Goal: Information Seeking & Learning: Learn about a topic

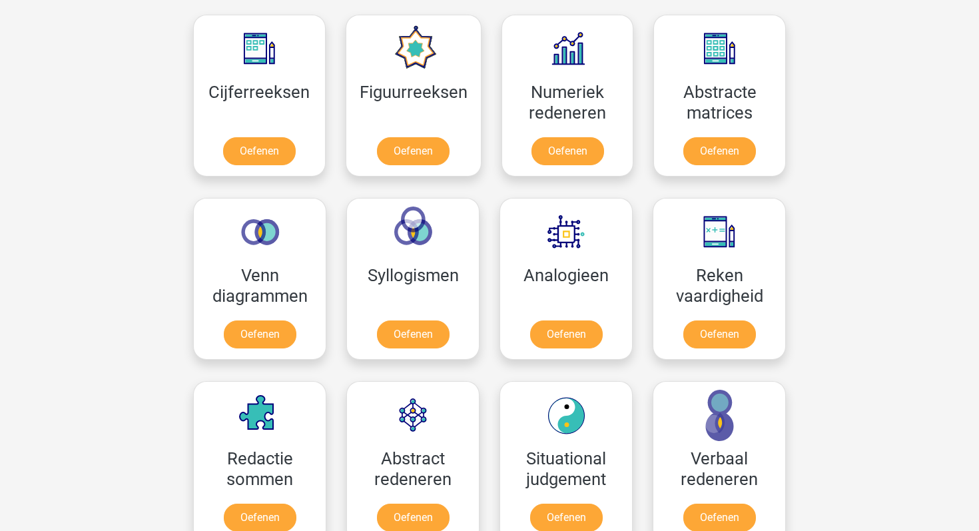
scroll to position [697, 0]
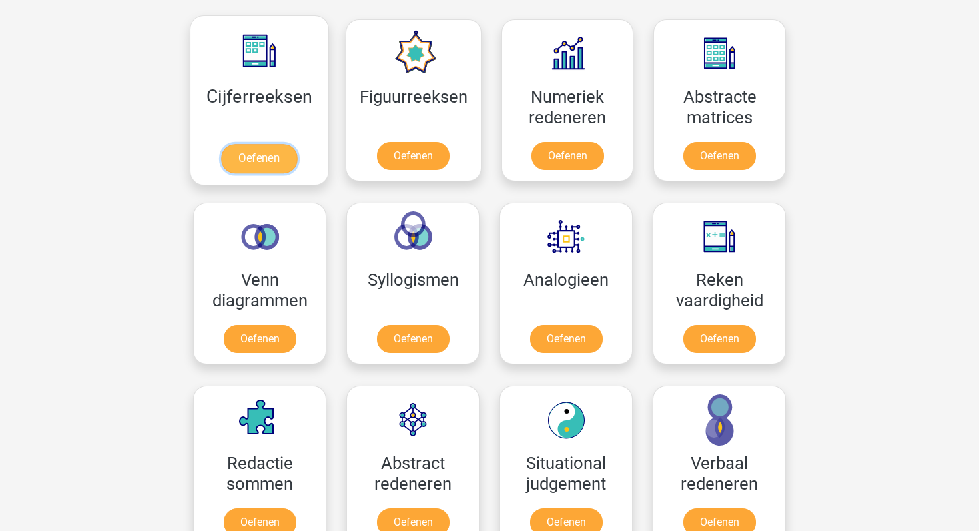
click at [292, 156] on link "Oefenen" at bounding box center [259, 158] width 76 height 29
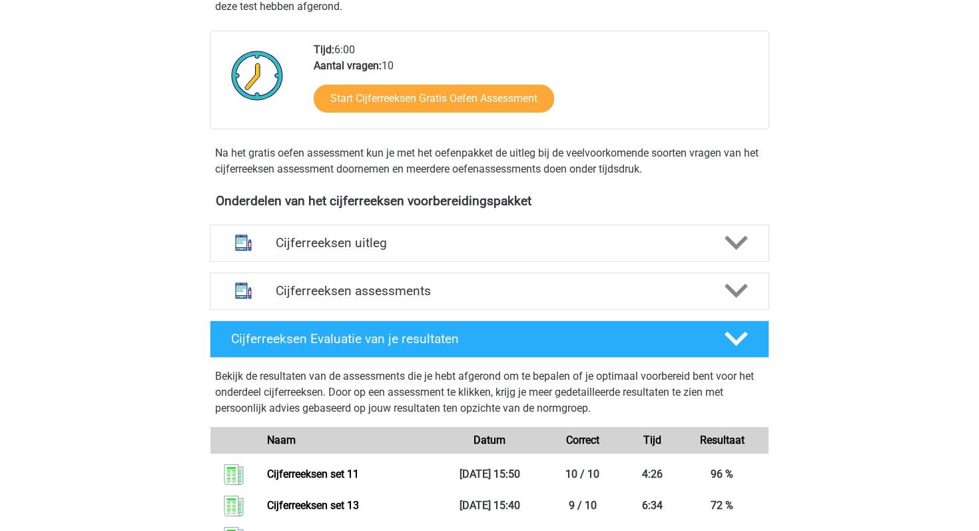
scroll to position [325, 0]
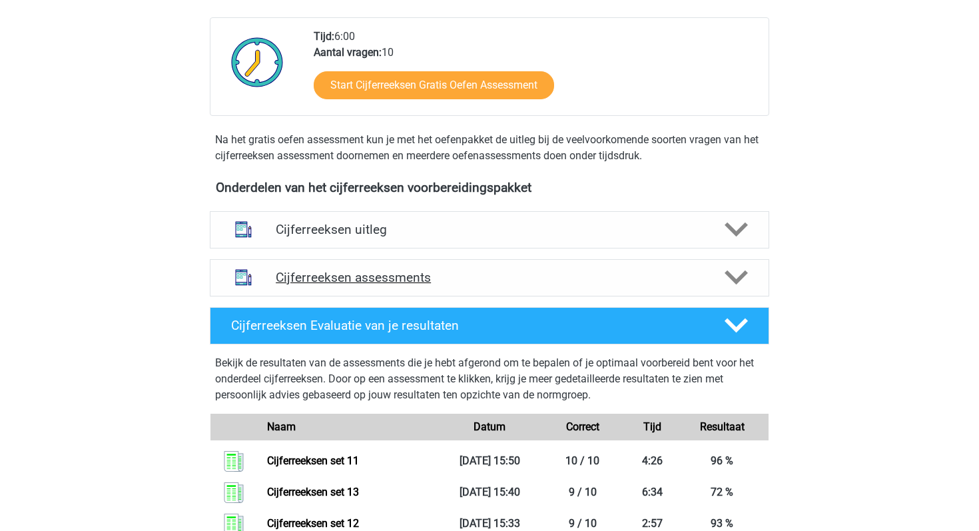
click at [537, 285] on h4 "Cijferreeksen assessments" at bounding box center [490, 277] width 428 height 15
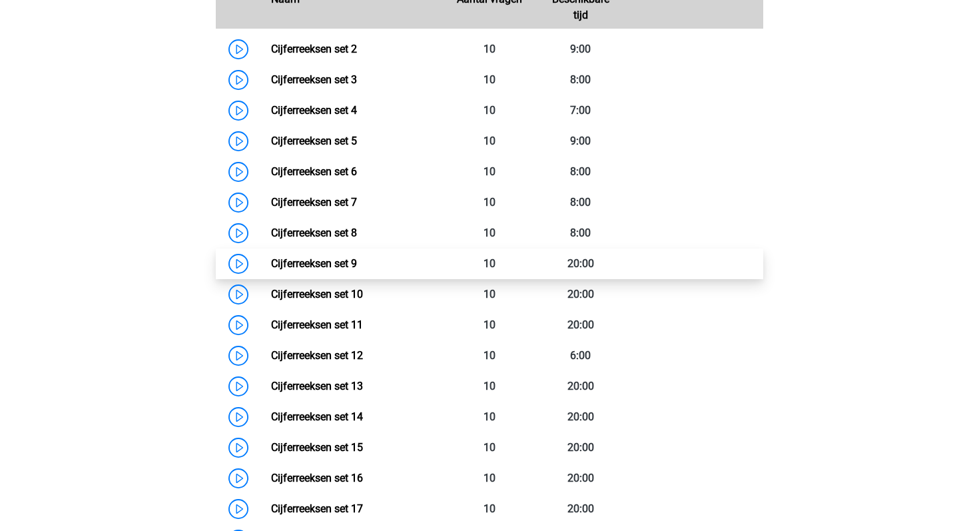
scroll to position [714, 0]
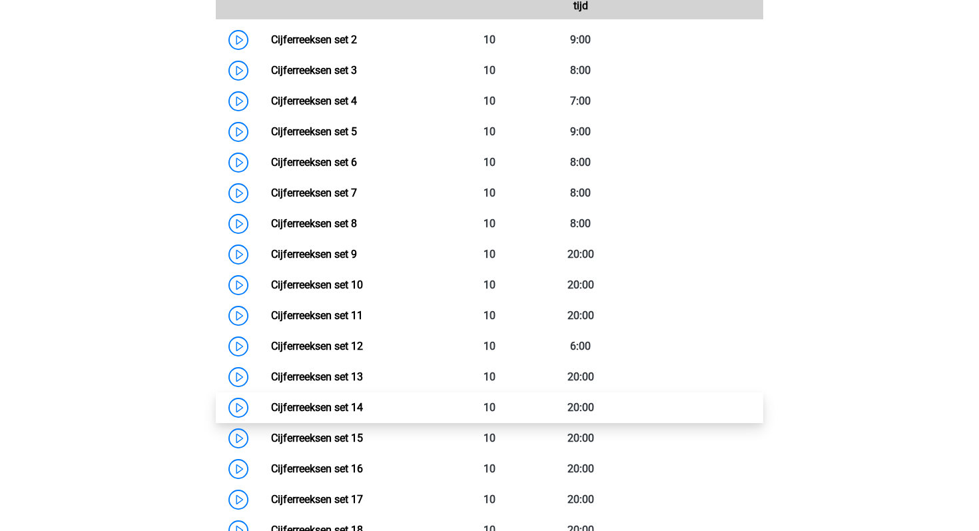
click at [271, 414] on link "Cijferreeksen set 14" at bounding box center [317, 407] width 92 height 13
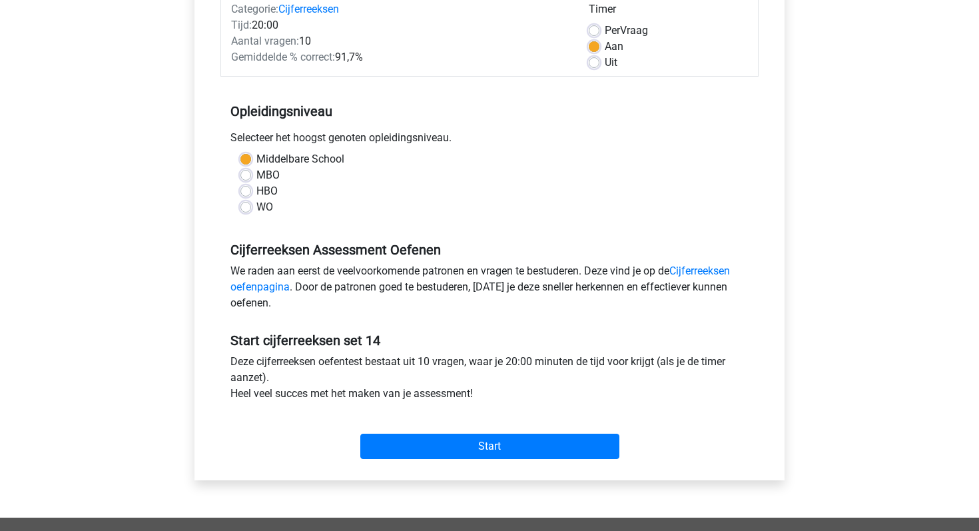
scroll to position [190, 0]
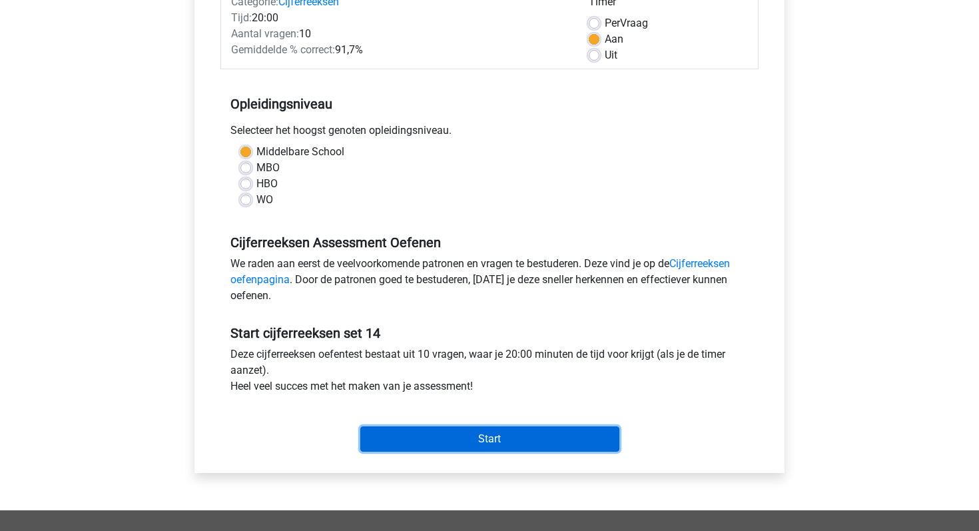
click at [466, 427] on input "Start" at bounding box center [489, 438] width 259 height 25
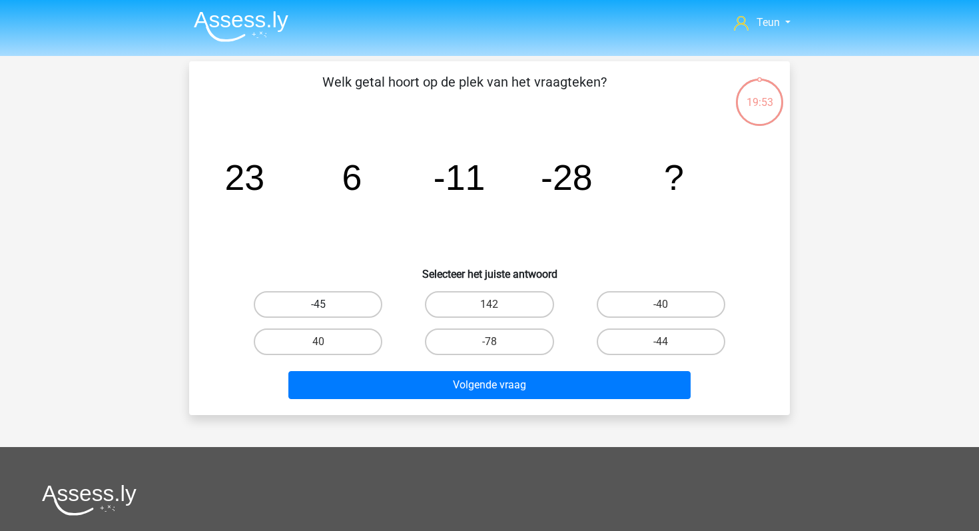
click at [374, 305] on label "-45" at bounding box center [318, 304] width 129 height 27
click at [327, 305] on input "-45" at bounding box center [322, 308] width 9 height 9
radio input "true"
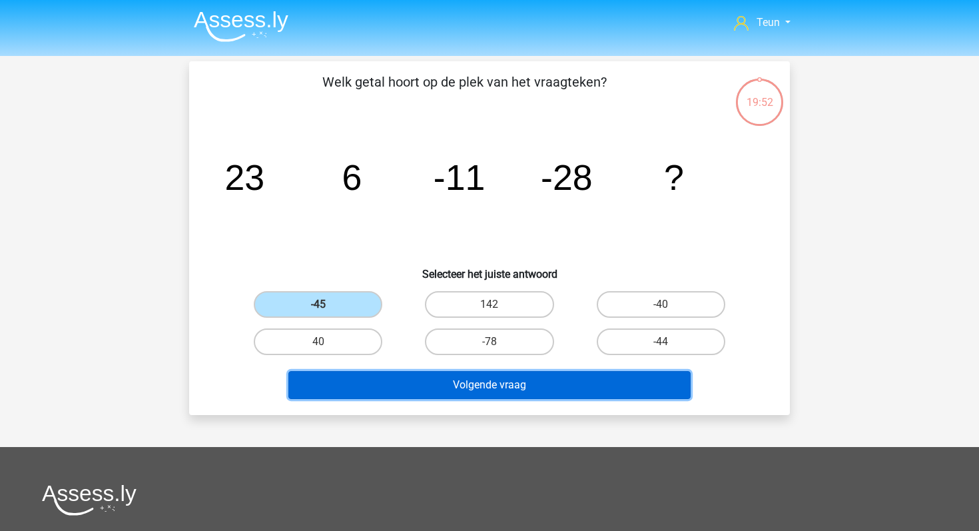
click at [439, 382] on button "Volgende vraag" at bounding box center [489, 385] width 403 height 28
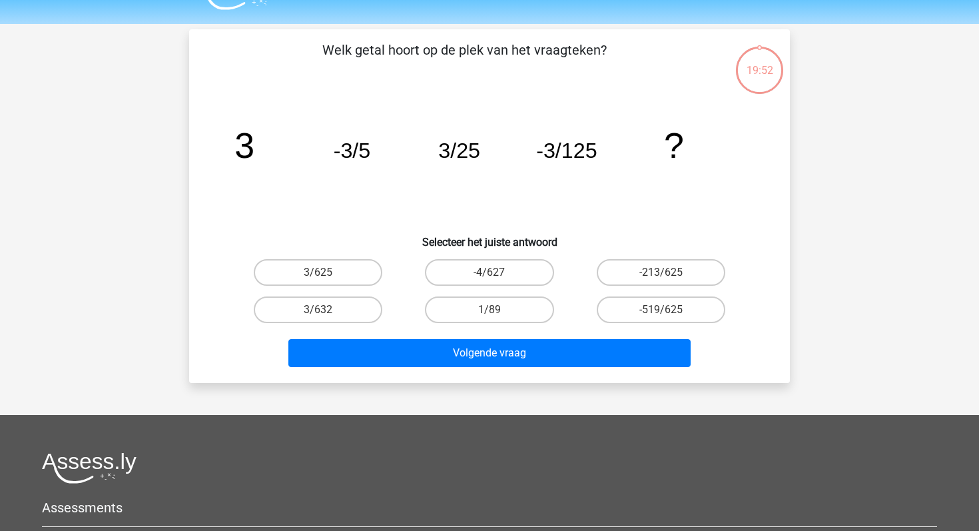
scroll to position [61, 0]
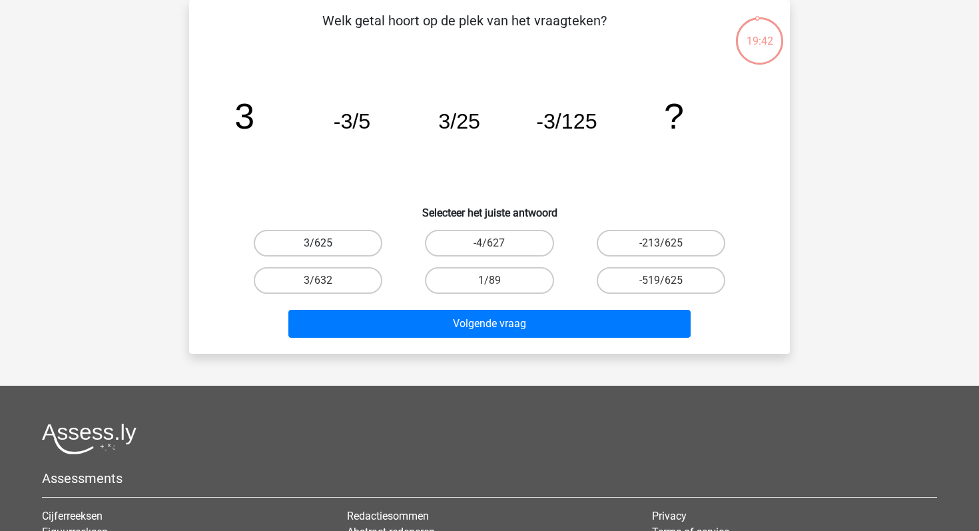
click at [333, 242] on label "3/625" at bounding box center [318, 243] width 129 height 27
click at [327, 243] on input "3/625" at bounding box center [322, 247] width 9 height 9
radio input "true"
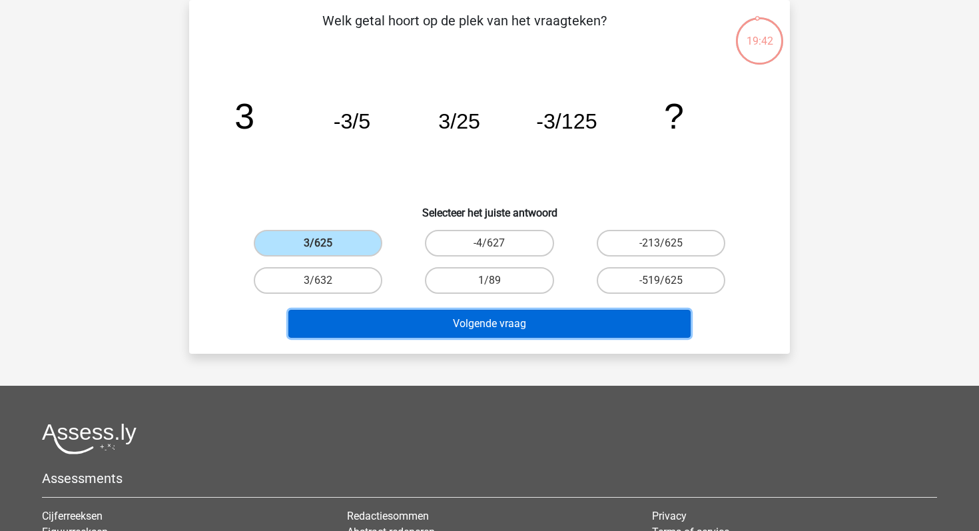
click at [377, 331] on button "Volgende vraag" at bounding box center [489, 324] width 403 height 28
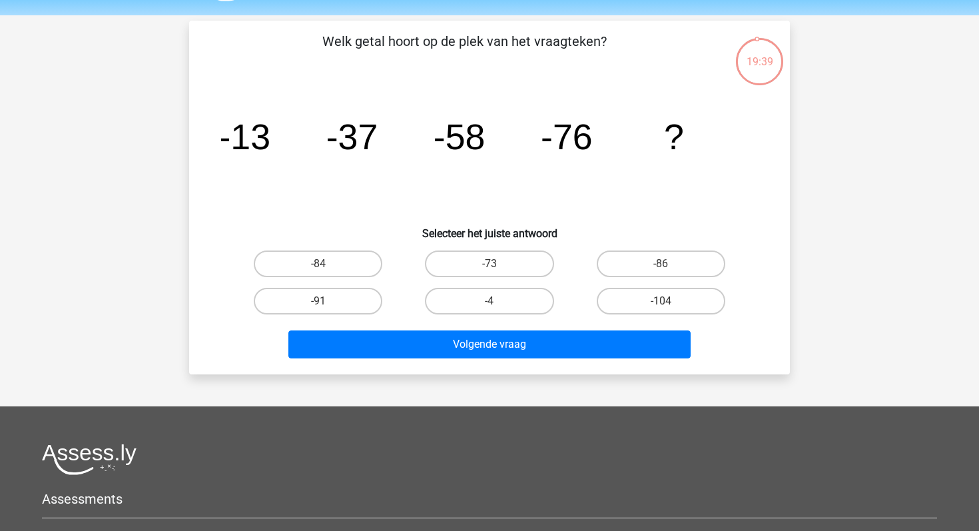
scroll to position [33, 0]
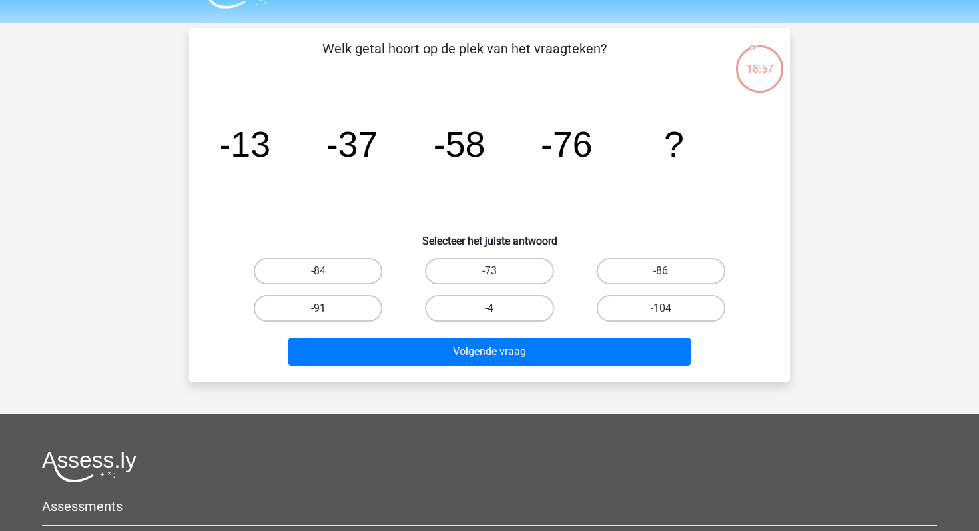
click at [334, 308] on label "-91" at bounding box center [318, 308] width 129 height 27
click at [327, 308] on input "-91" at bounding box center [322, 312] width 9 height 9
radio input "true"
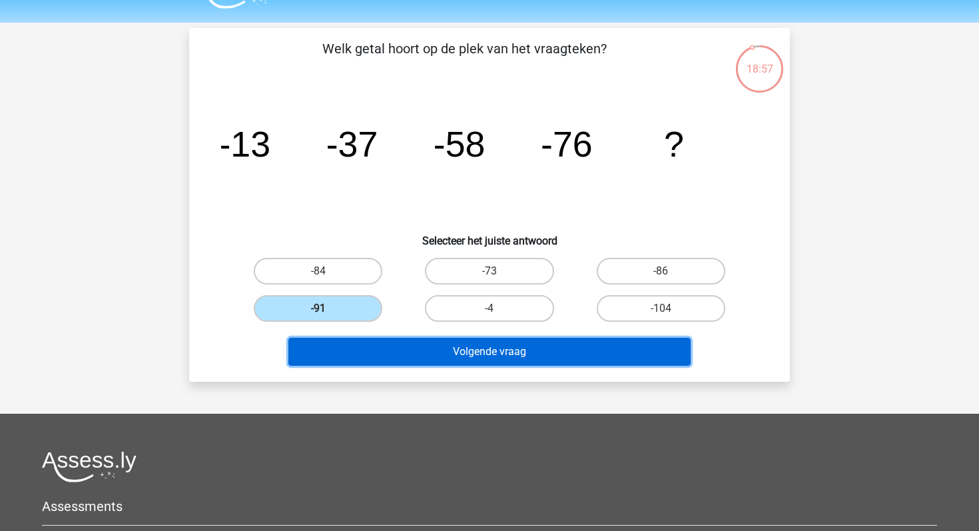
click at [367, 348] on button "Volgende vraag" at bounding box center [489, 352] width 403 height 28
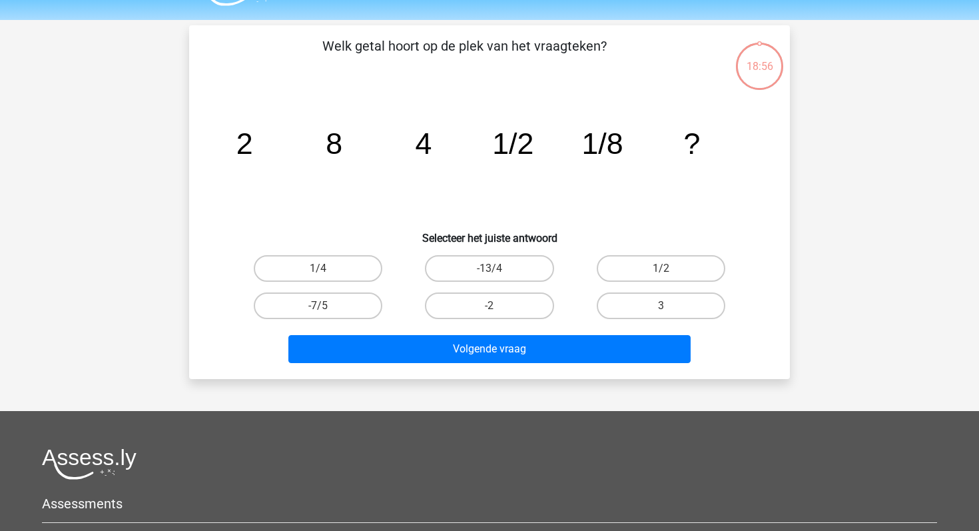
scroll to position [26, 0]
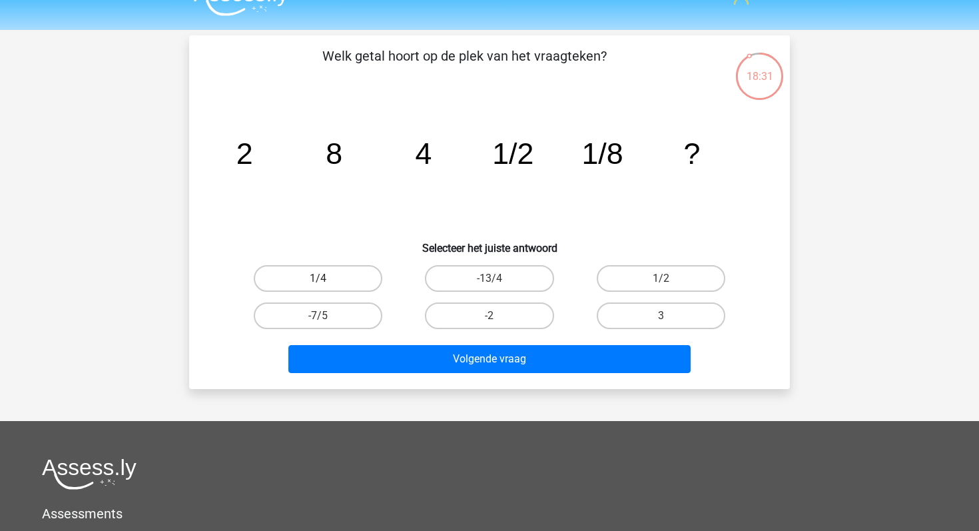
click at [372, 275] on label "1/4" at bounding box center [318, 278] width 129 height 27
click at [327, 278] on input "1/4" at bounding box center [322, 282] width 9 height 9
radio input "true"
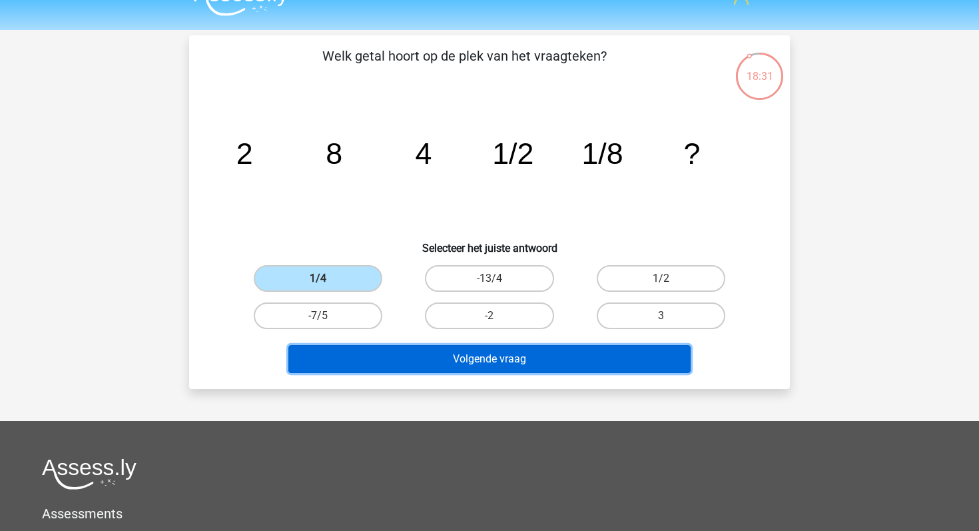
click at [432, 354] on button "Volgende vraag" at bounding box center [489, 359] width 403 height 28
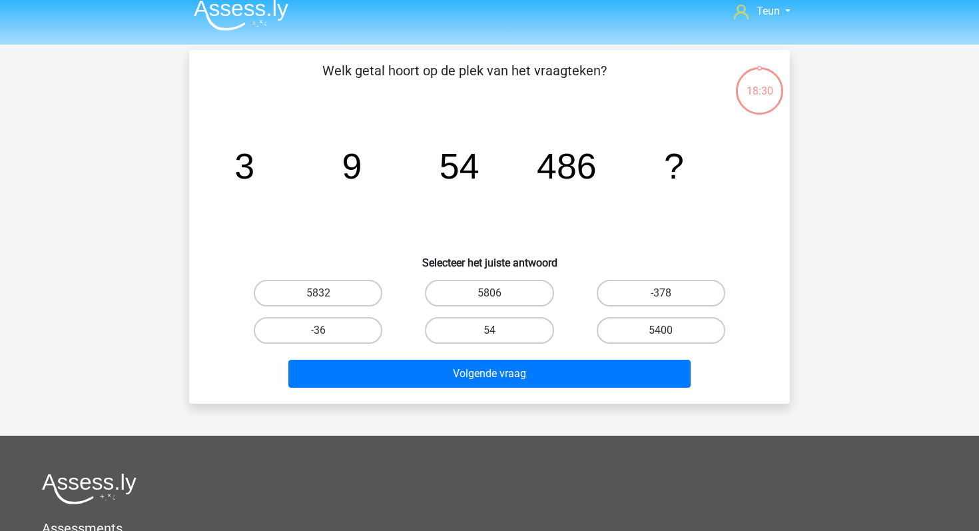
scroll to position [0, 0]
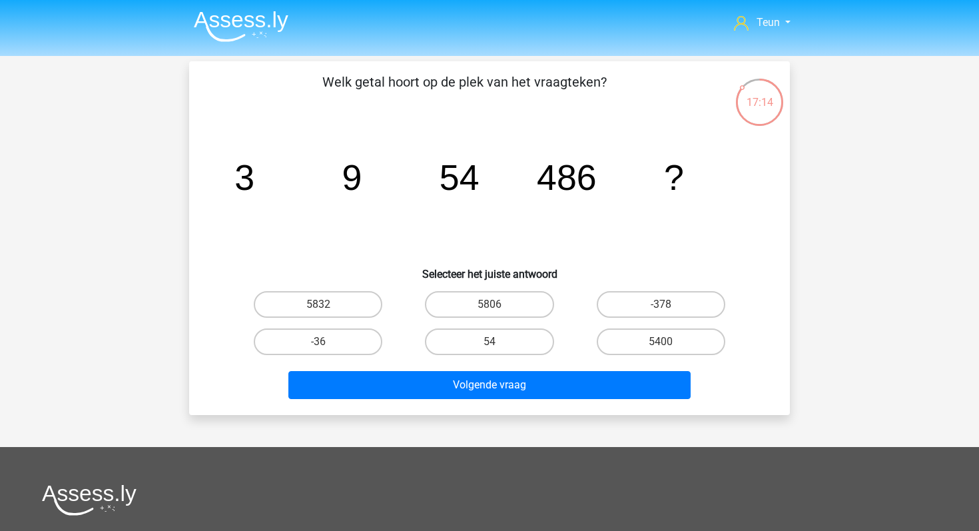
click at [458, 322] on div "5806" at bounding box center [489, 304] width 171 height 37
click at [470, 314] on label "5806" at bounding box center [489, 304] width 129 height 27
click at [489, 313] on input "5806" at bounding box center [493, 308] width 9 height 9
radio input "true"
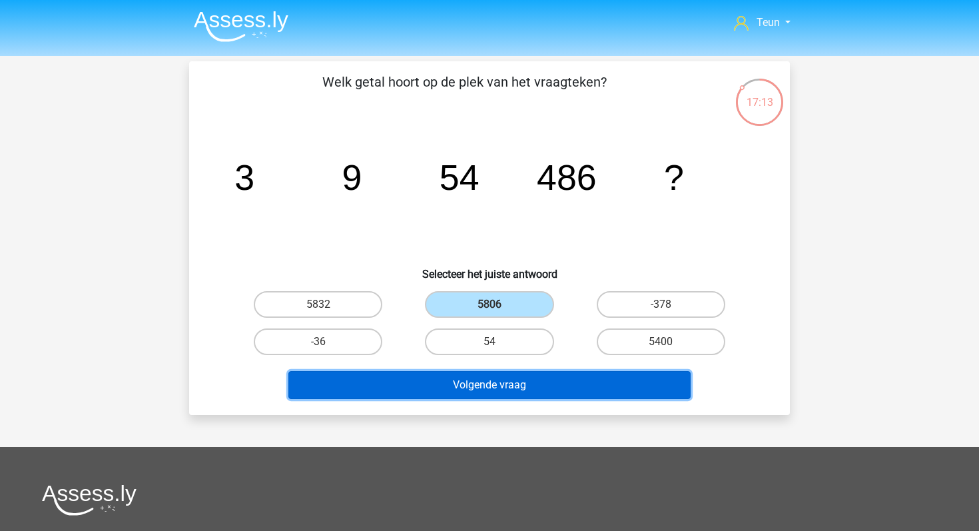
click at [458, 384] on button "Volgende vraag" at bounding box center [489, 385] width 403 height 28
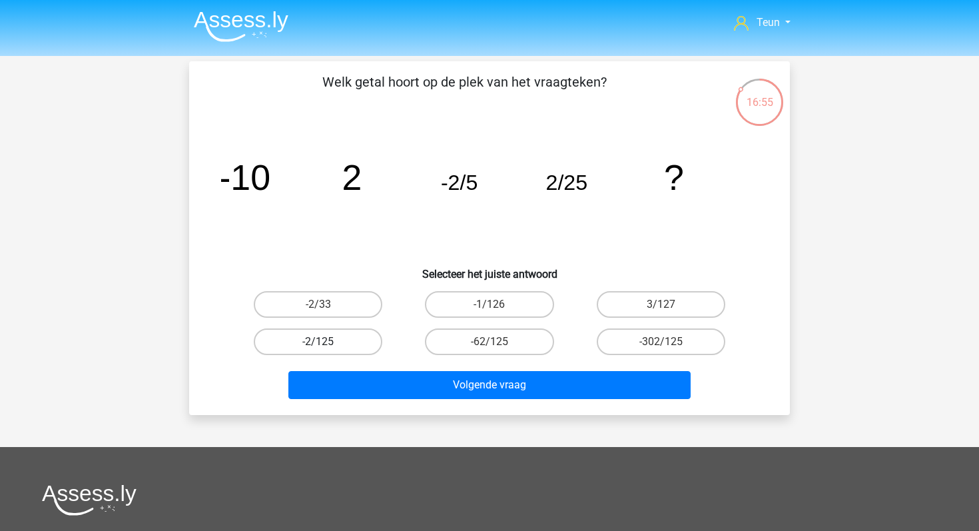
click at [328, 337] on label "-2/125" at bounding box center [318, 341] width 129 height 27
click at [327, 342] on input "-2/125" at bounding box center [322, 346] width 9 height 9
radio input "true"
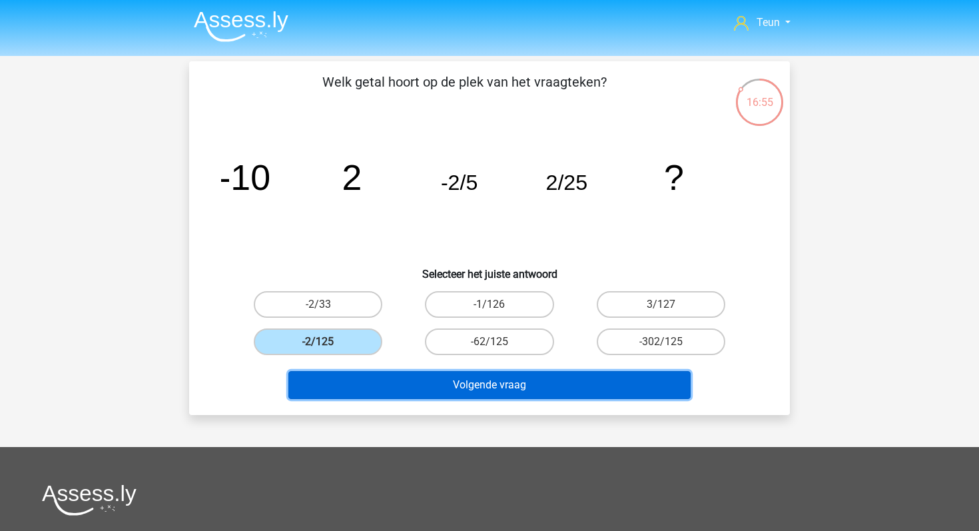
click at [366, 394] on button "Volgende vraag" at bounding box center [489, 385] width 403 height 28
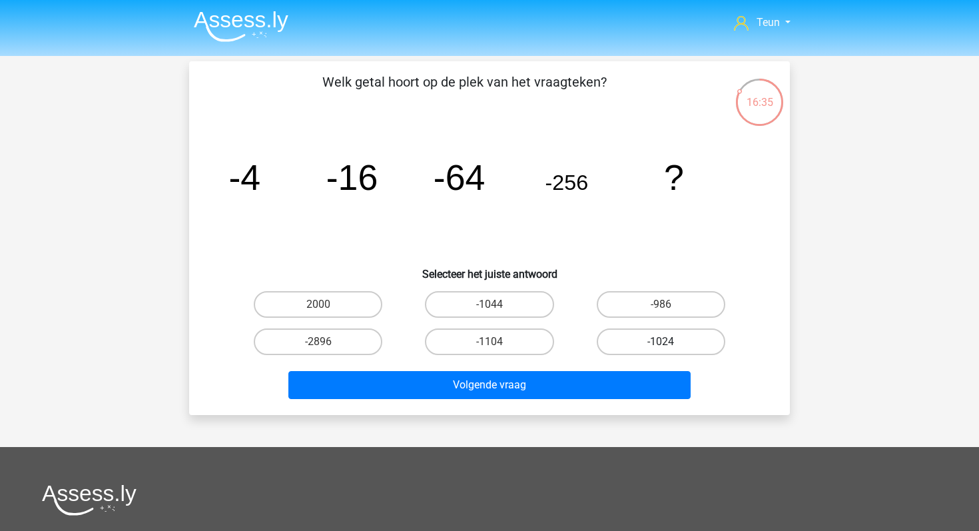
click at [604, 329] on label "-1024" at bounding box center [661, 341] width 129 height 27
click at [661, 342] on input "-1024" at bounding box center [665, 346] width 9 height 9
radio input "true"
click at [544, 399] on div "Volgende vraag" at bounding box center [489, 387] width 514 height 33
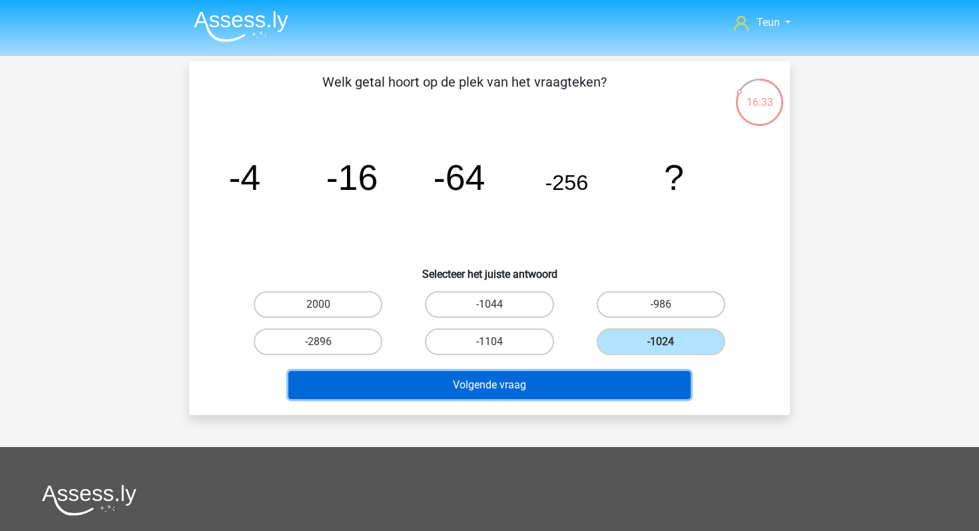
click at [549, 382] on button "Volgende vraag" at bounding box center [489, 385] width 403 height 28
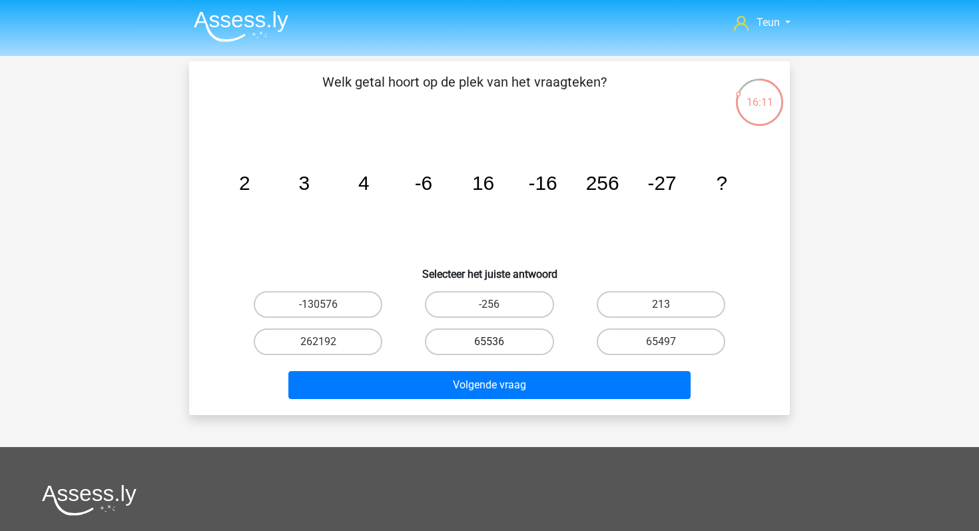
click at [533, 338] on label "65536" at bounding box center [489, 341] width 129 height 27
click at [498, 342] on input "65536" at bounding box center [493, 346] width 9 height 9
radio input "true"
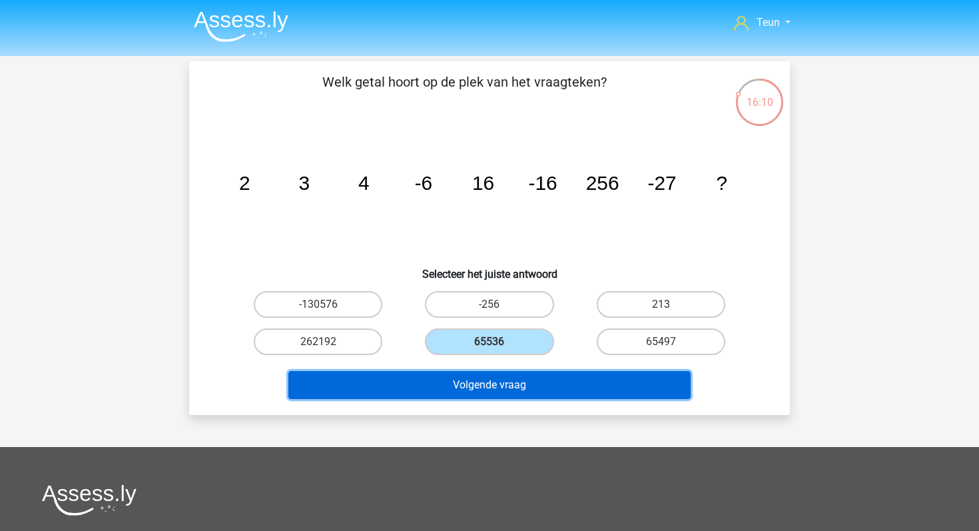
click at [533, 380] on button "Volgende vraag" at bounding box center [489, 385] width 403 height 28
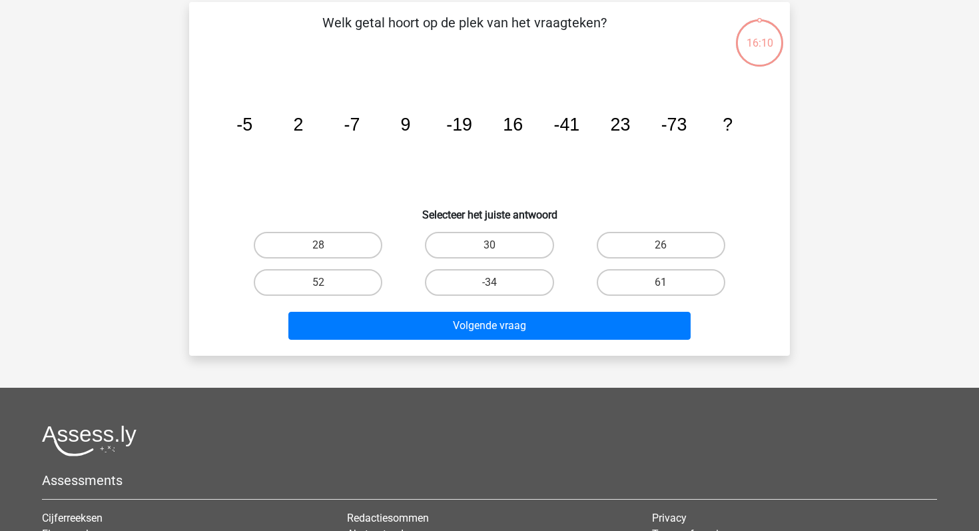
scroll to position [61, 0]
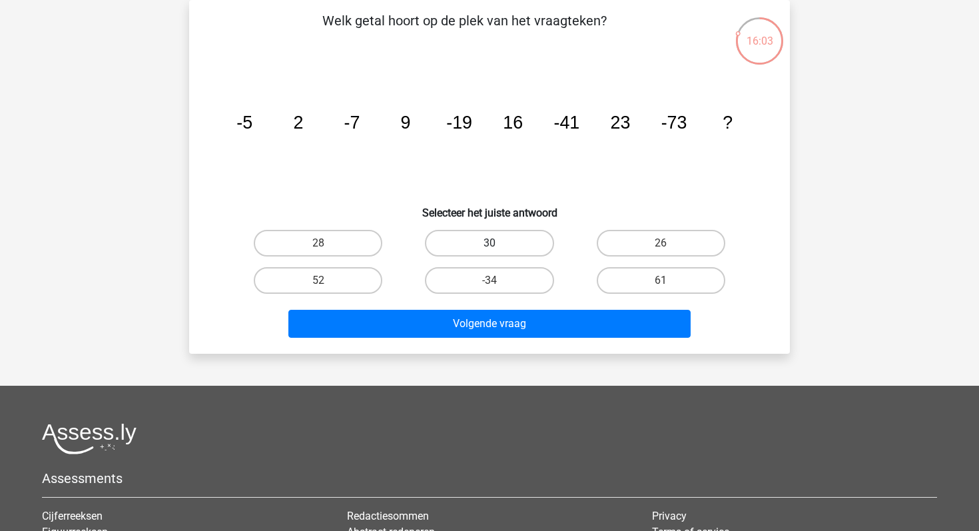
click at [516, 242] on label "30" at bounding box center [489, 243] width 129 height 27
click at [498, 243] on input "30" at bounding box center [493, 247] width 9 height 9
radio input "true"
click at [516, 308] on div "Volgende vraag" at bounding box center [489, 321] width 558 height 44
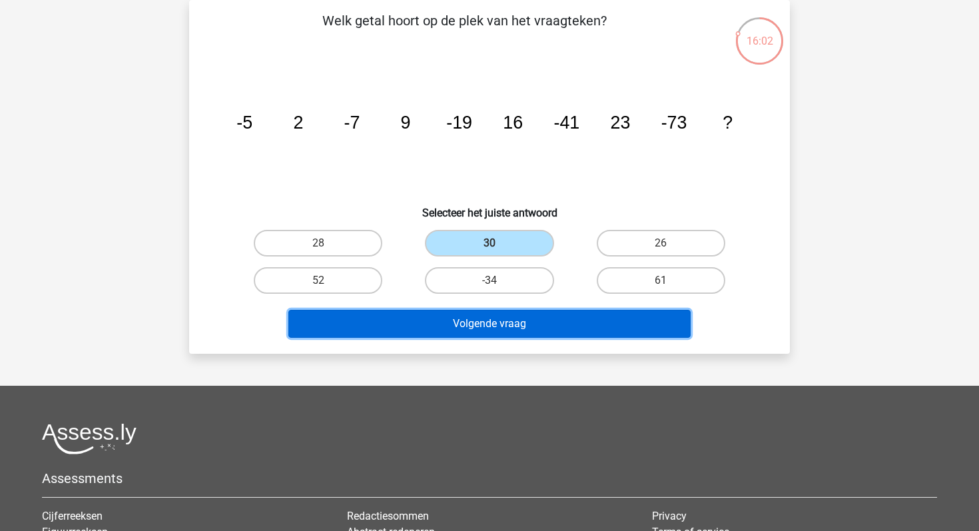
click at [519, 310] on button "Volgende vraag" at bounding box center [489, 324] width 403 height 28
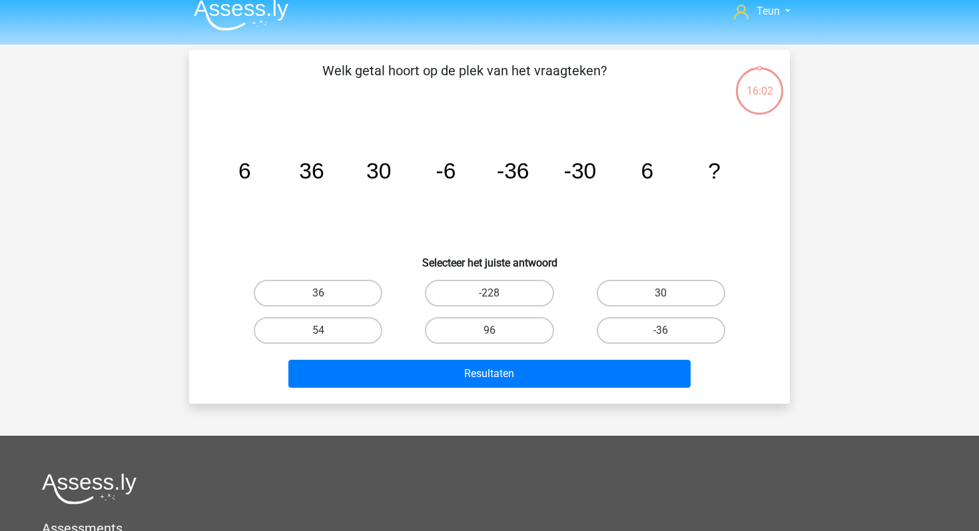
scroll to position [10, 0]
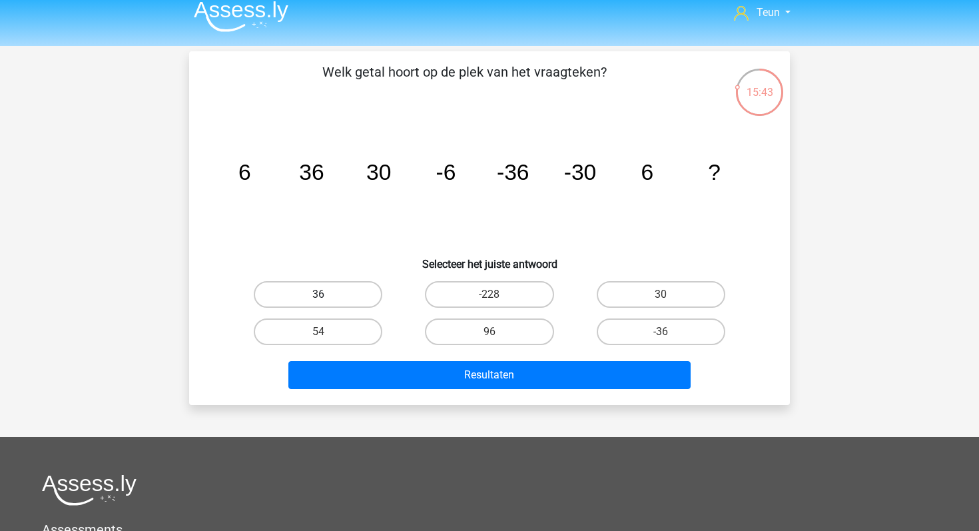
click at [361, 290] on label "36" at bounding box center [318, 294] width 129 height 27
click at [327, 294] on input "36" at bounding box center [322, 298] width 9 height 9
radio input "true"
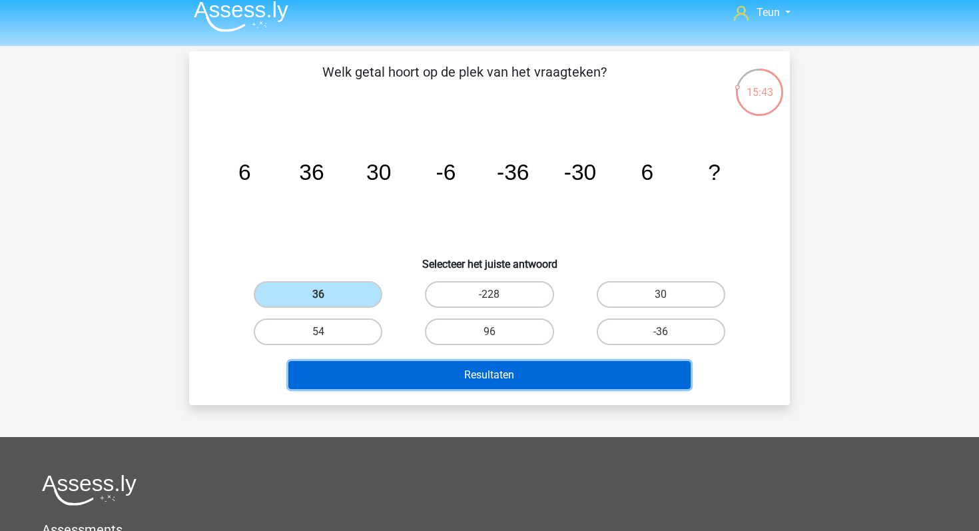
click at [412, 382] on button "Resultaten" at bounding box center [489, 375] width 403 height 28
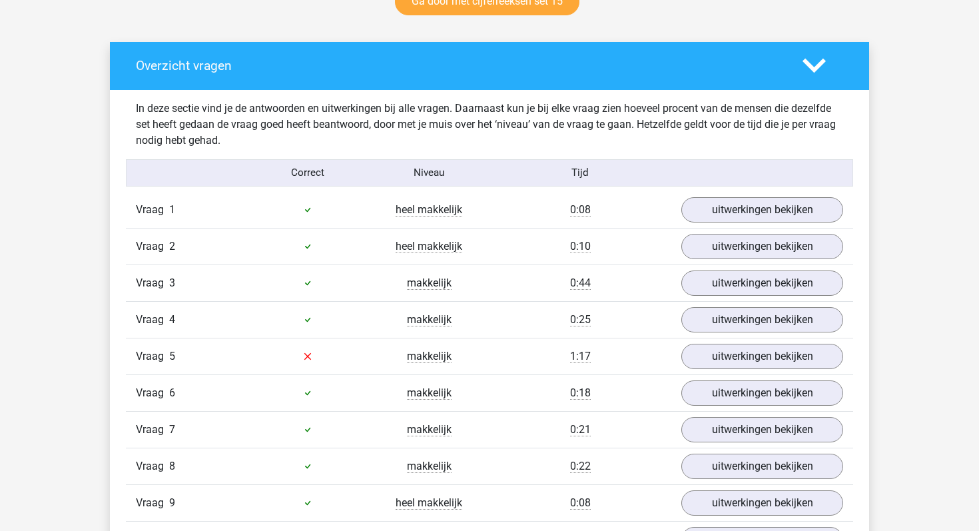
scroll to position [728, 0]
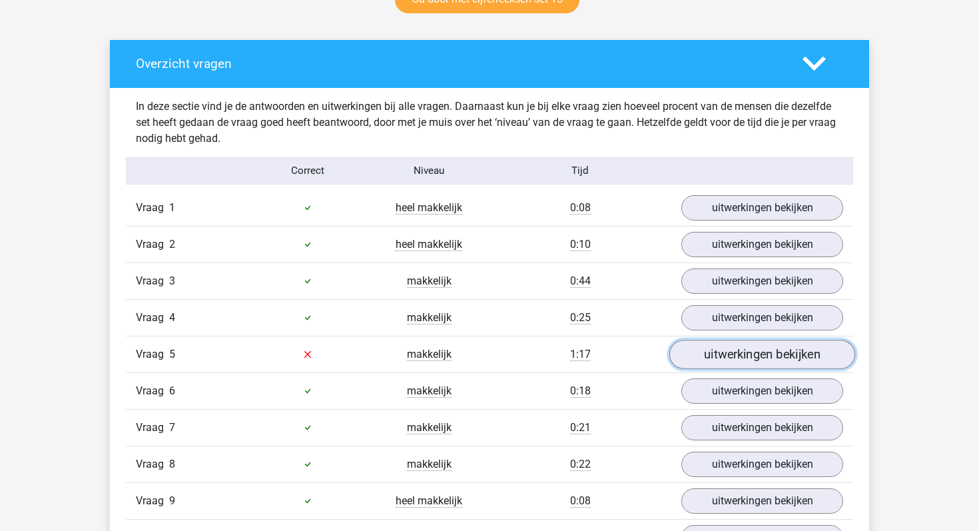
click at [697, 358] on link "uitwerkingen bekijken" at bounding box center [762, 354] width 186 height 29
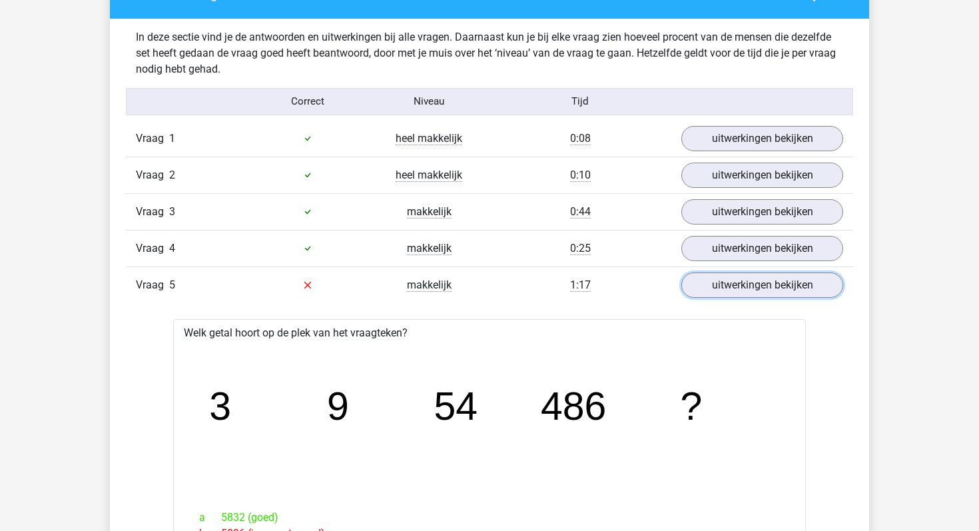
scroll to position [784, 0]
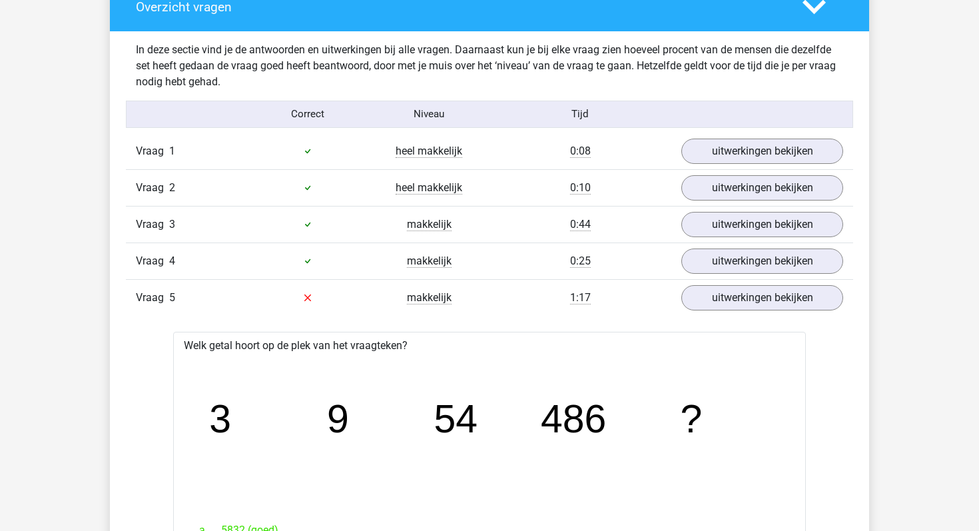
click at [659, 31] on div "In deze sectie vind je de antwoorden en uitwerkingen bij alle vragen. Daarnaast…" at bounding box center [489, 65] width 727 height 69
click at [659, 25] on div "Overzicht vragen" at bounding box center [489, 7] width 759 height 48
click at [796, 16] on div at bounding box center [822, 6] width 61 height 23
click at [693, 296] on link "uitwerkingen bekijken" at bounding box center [762, 297] width 186 height 29
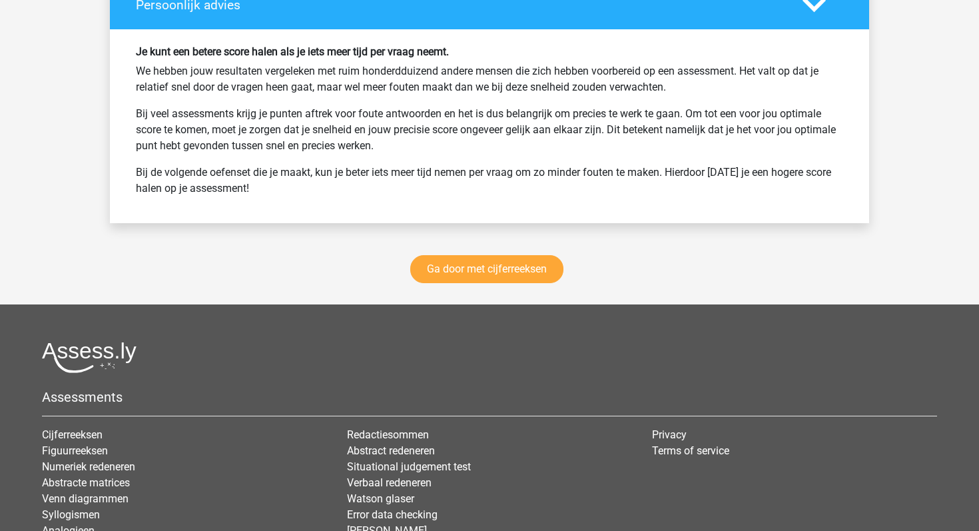
scroll to position [1769, 0]
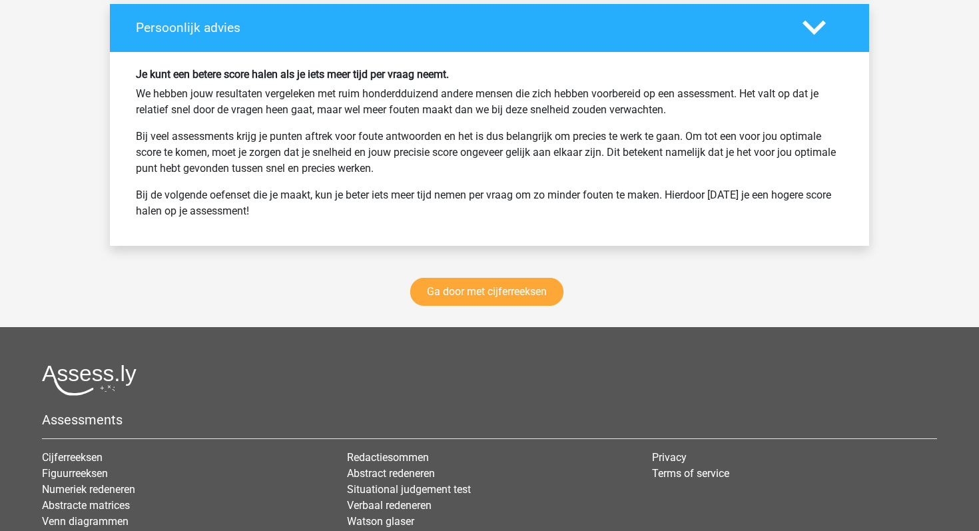
click at [479, 273] on div "Ga door met cijferreeksen" at bounding box center [489, 294] width 759 height 65
click at [491, 280] on link "Ga door met cijferreeksen" at bounding box center [486, 292] width 153 height 28
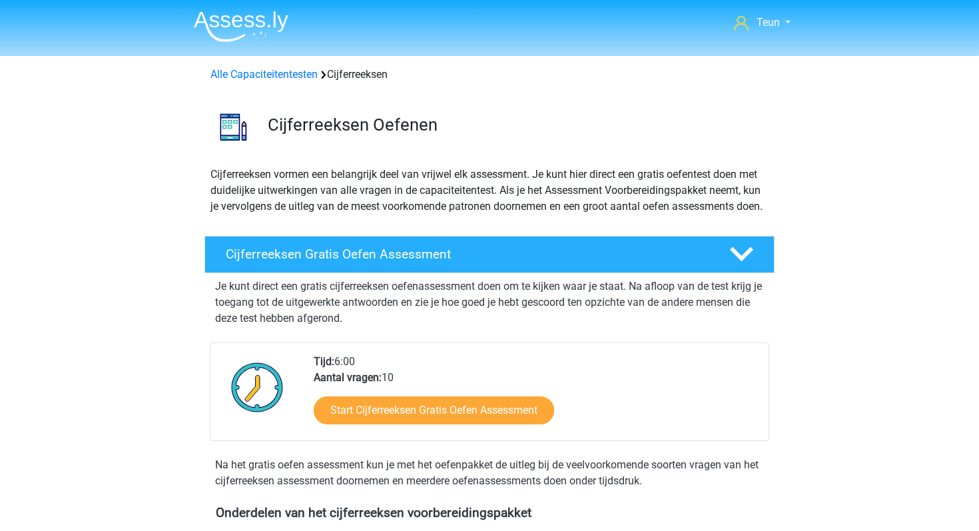
click at [232, 67] on div "Alle Capaciteitentesten Cijferreeksen" at bounding box center [489, 75] width 569 height 16
click at [227, 72] on link "Alle Capaciteitentesten" at bounding box center [263, 74] width 107 height 13
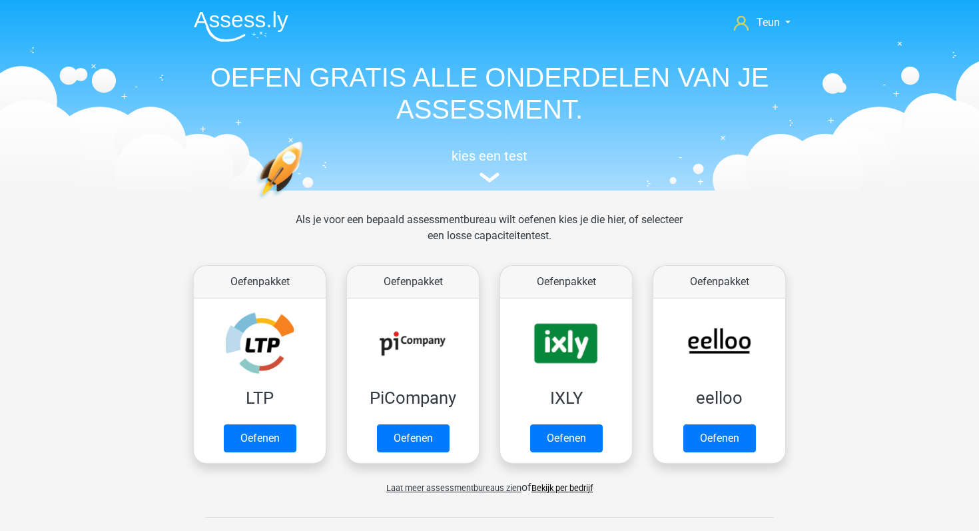
scroll to position [566, 0]
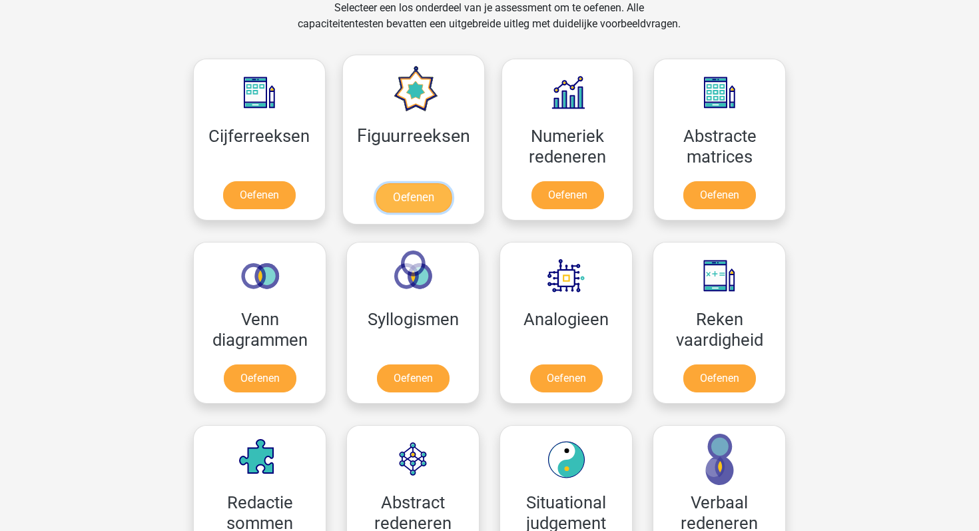
click at [408, 188] on link "Oefenen" at bounding box center [413, 197] width 76 height 29
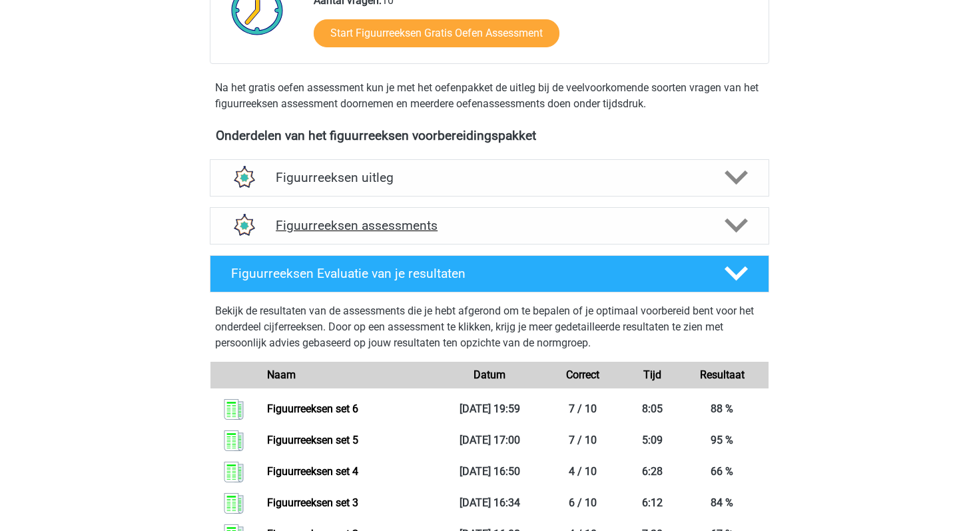
click at [386, 210] on div "Figuurreeksen assessments" at bounding box center [489, 225] width 559 height 37
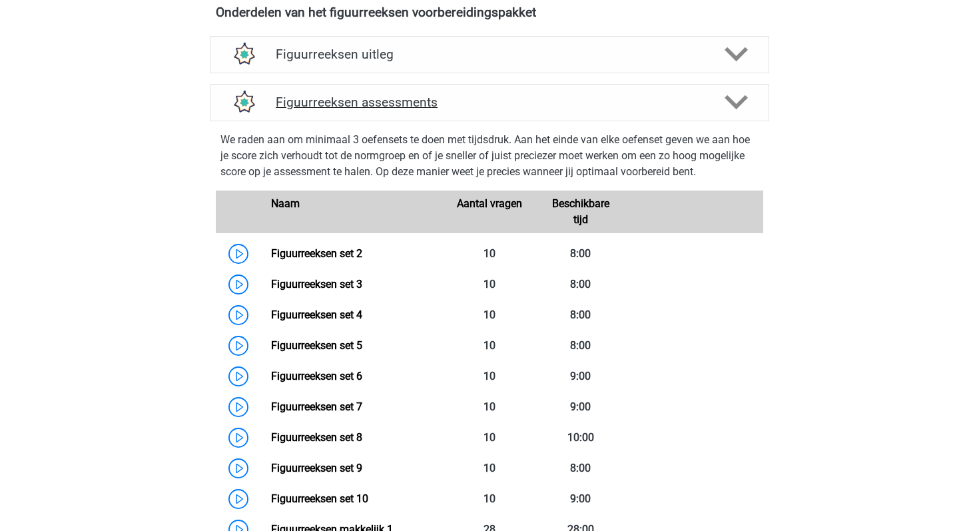
scroll to position [521, 0]
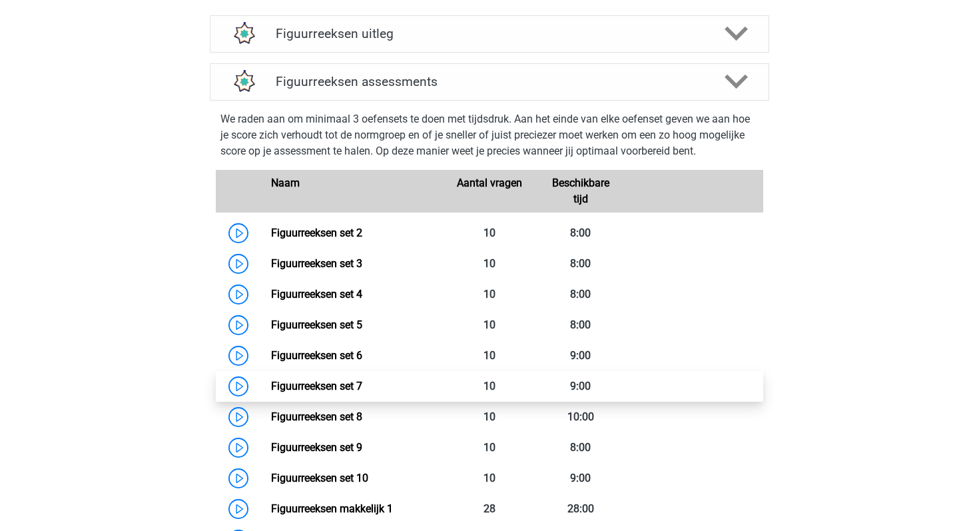
click at [271, 392] on link "Figuurreeksen set 7" at bounding box center [316, 386] width 91 height 13
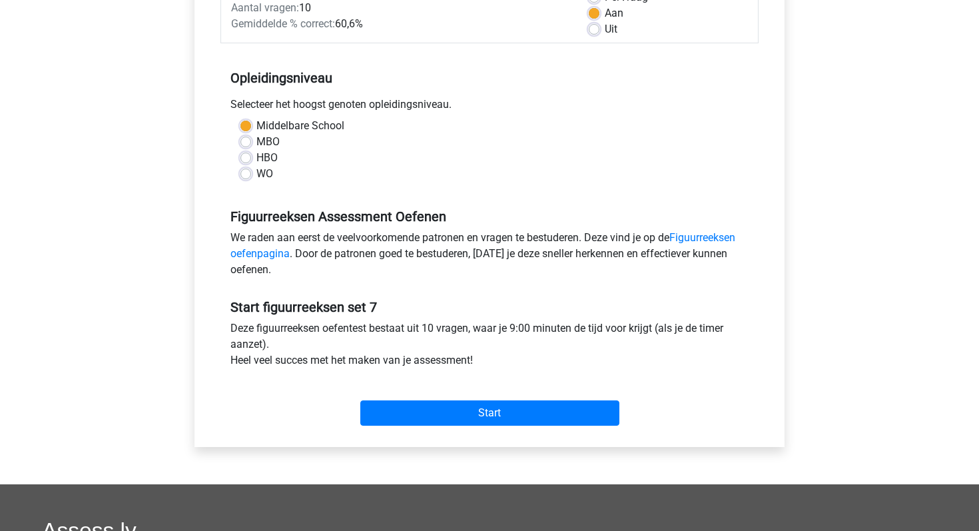
scroll to position [220, 0]
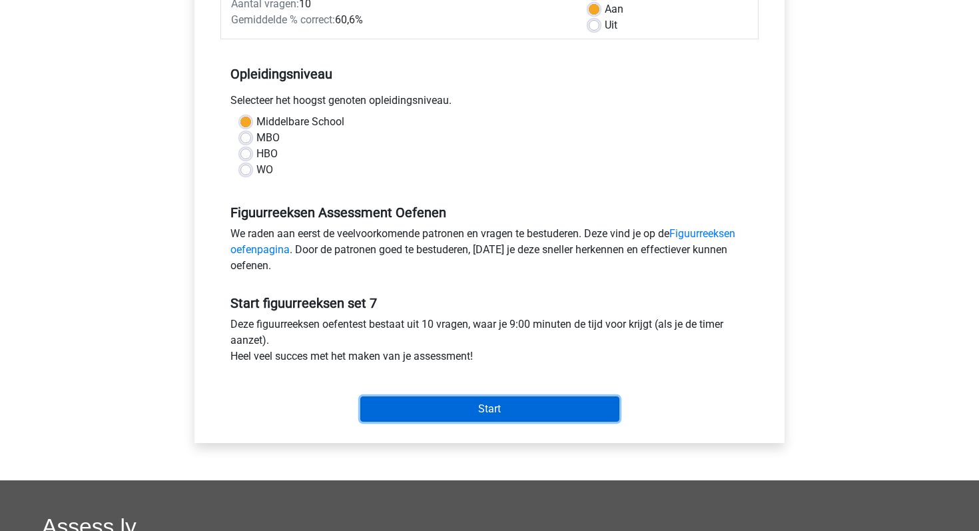
click at [414, 400] on input "Start" at bounding box center [489, 408] width 259 height 25
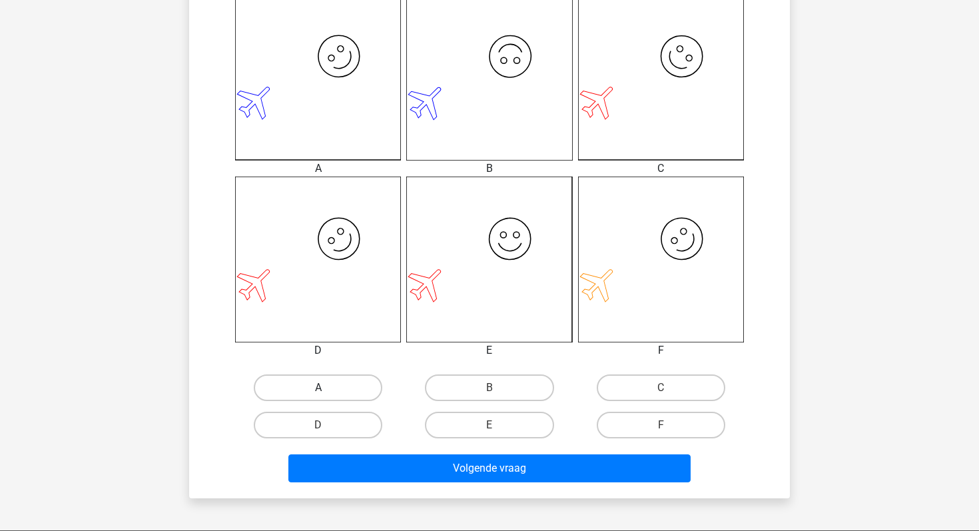
scroll to position [409, 0]
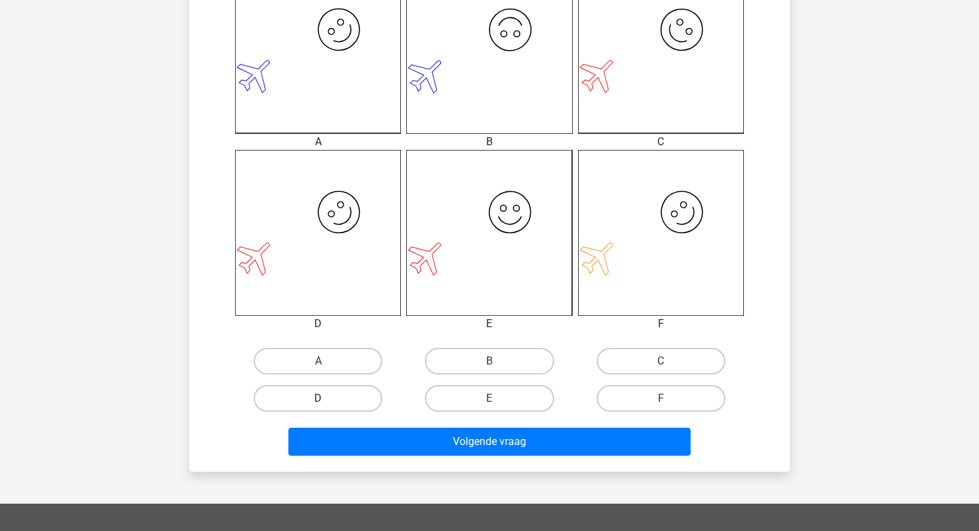
click at [375, 402] on label "D" at bounding box center [318, 398] width 129 height 27
click at [327, 402] on input "D" at bounding box center [322, 402] width 9 height 9
radio input "true"
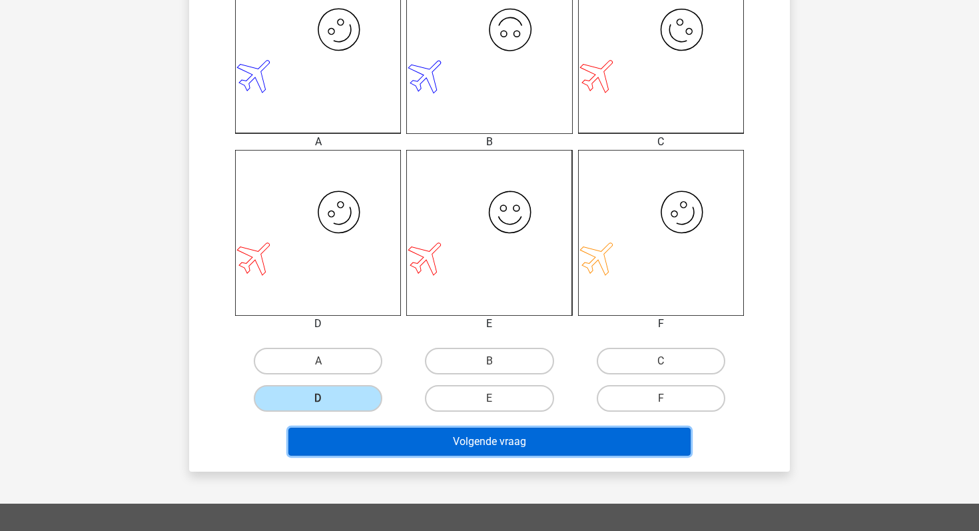
click at [400, 438] on button "Volgende vraag" at bounding box center [489, 442] width 403 height 28
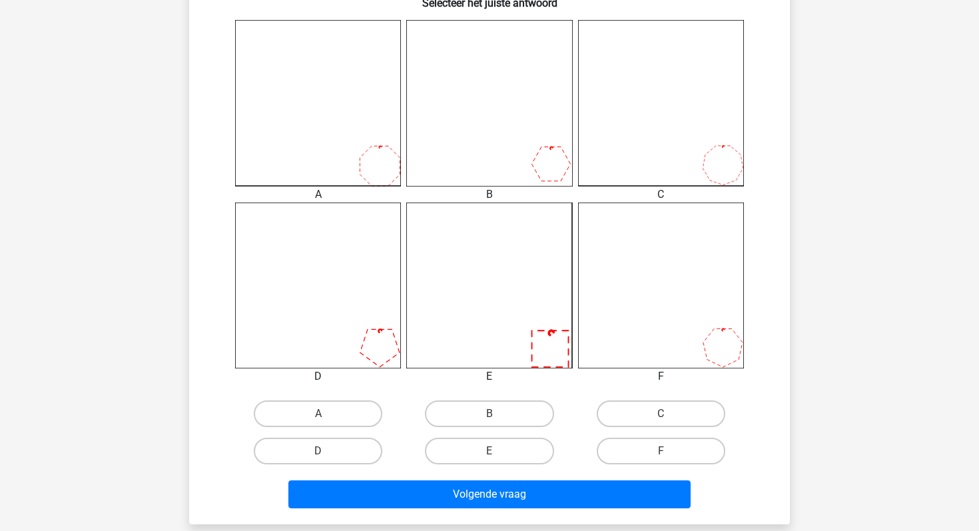
scroll to position [380, 0]
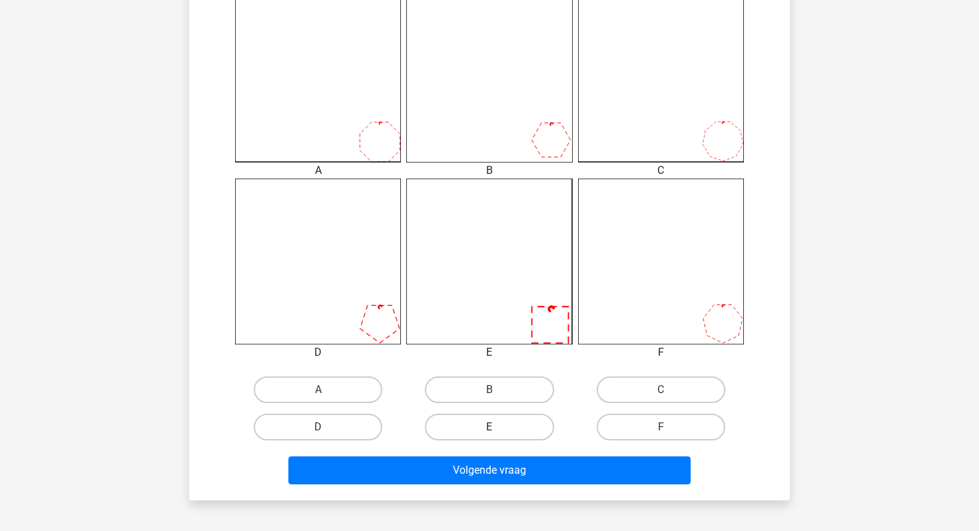
click at [517, 432] on label "E" at bounding box center [489, 427] width 129 height 27
click at [498, 432] on input "E" at bounding box center [493, 431] width 9 height 9
radio input "true"
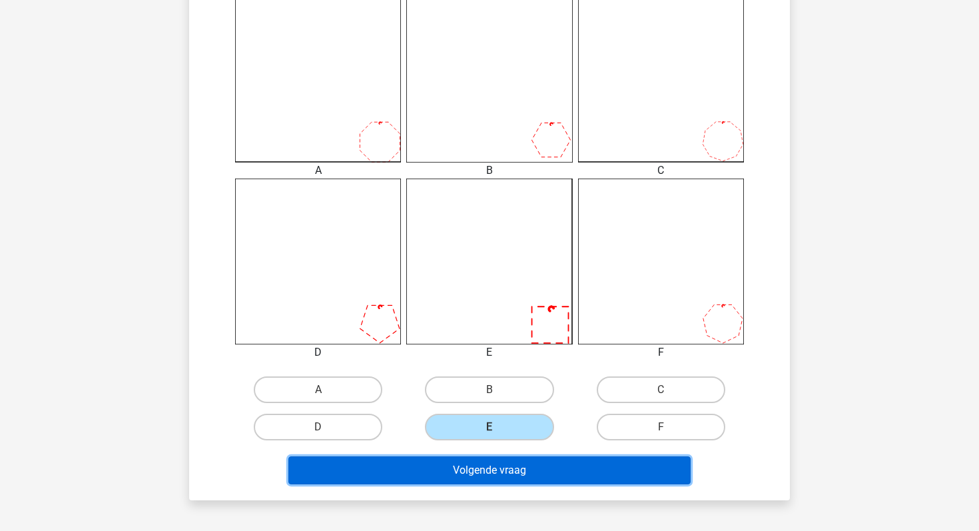
click at [491, 465] on button "Volgende vraag" at bounding box center [489, 470] width 403 height 28
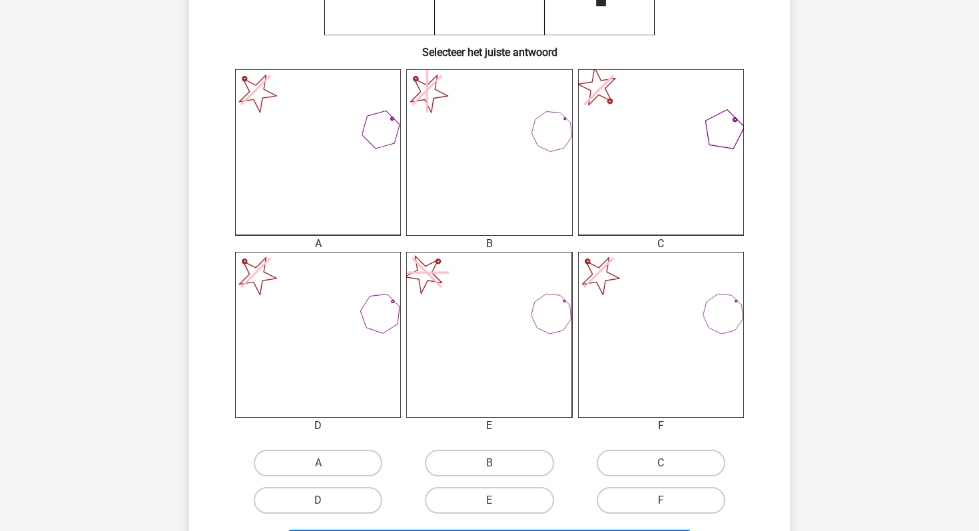
scroll to position [367, 0]
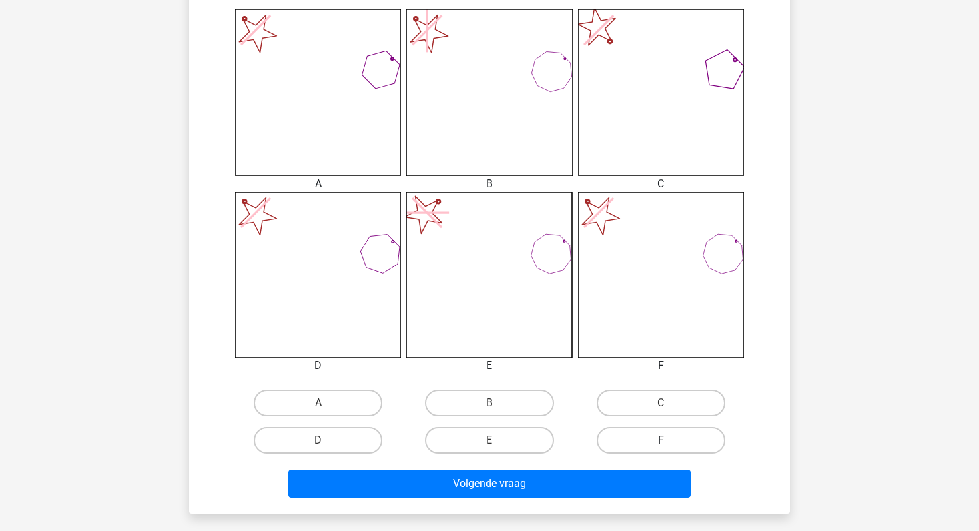
click at [619, 434] on label "F" at bounding box center [661, 440] width 129 height 27
click at [661, 440] on input "F" at bounding box center [665, 444] width 9 height 9
radio input "true"
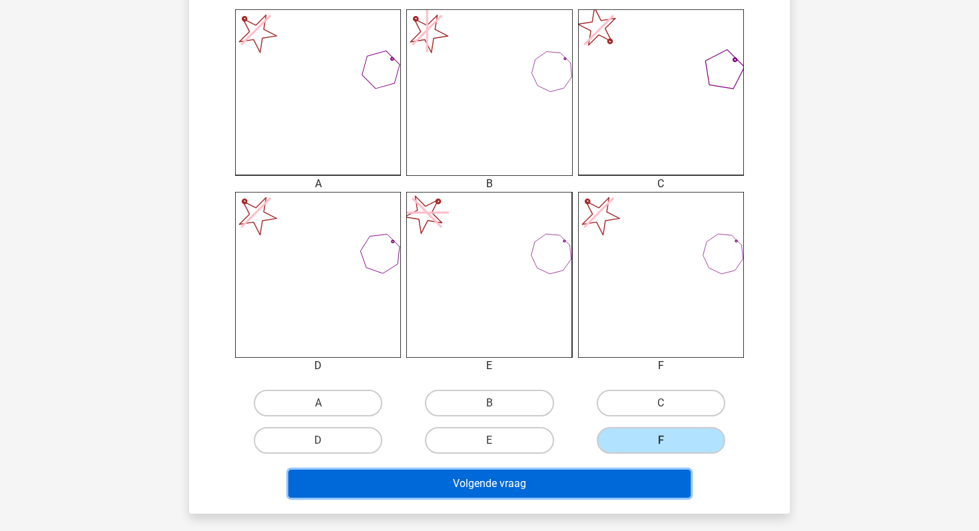
click at [562, 476] on button "Volgende vraag" at bounding box center [489, 483] width 403 height 28
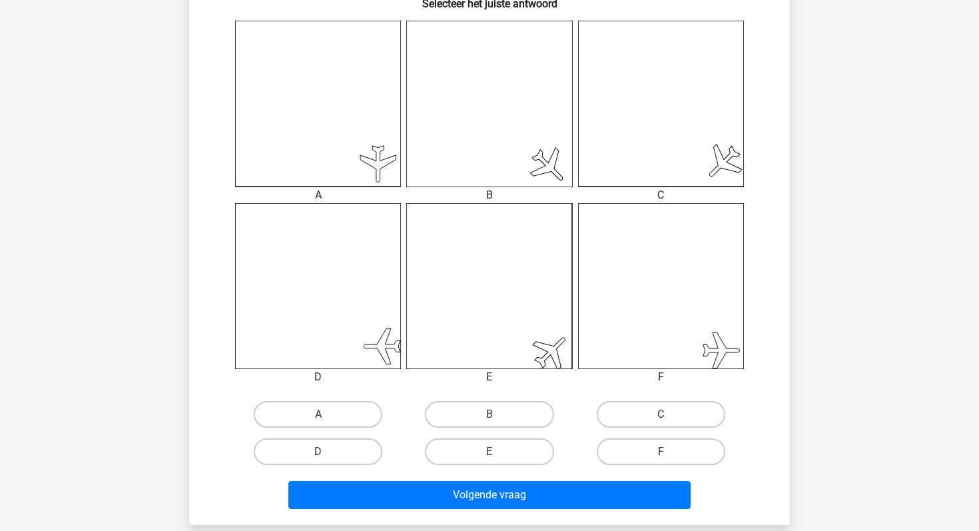
scroll to position [363, 0]
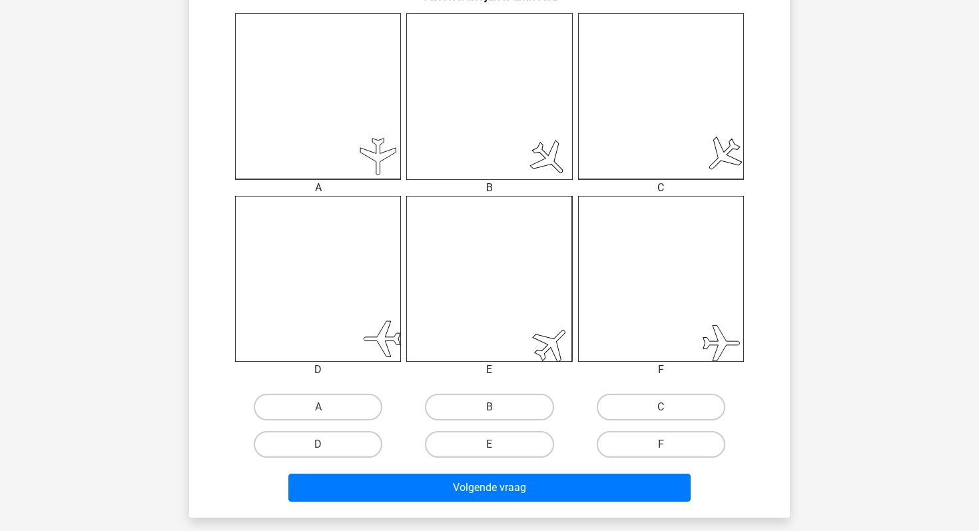
click at [606, 434] on label "F" at bounding box center [661, 444] width 129 height 27
click at [661, 444] on input "F" at bounding box center [665, 448] width 9 height 9
radio input "true"
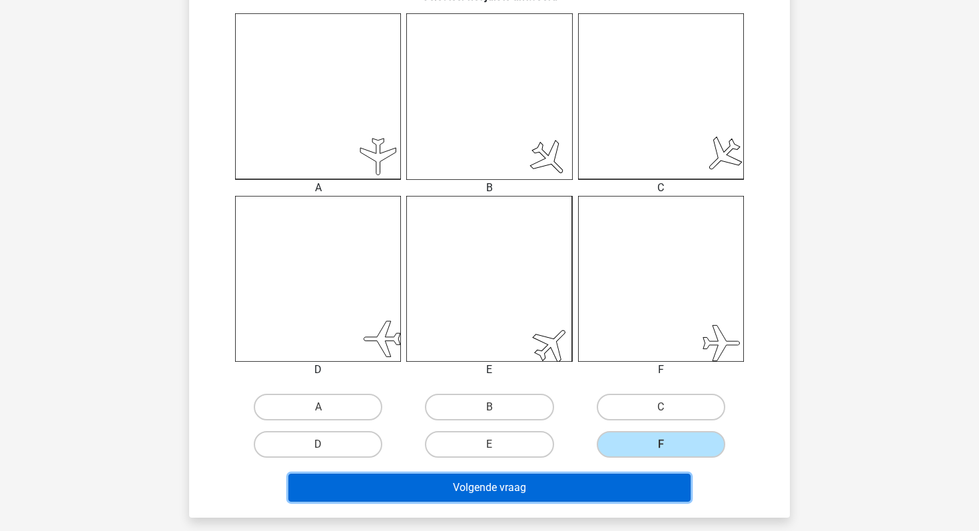
click at [539, 482] on button "Volgende vraag" at bounding box center [489, 487] width 403 height 28
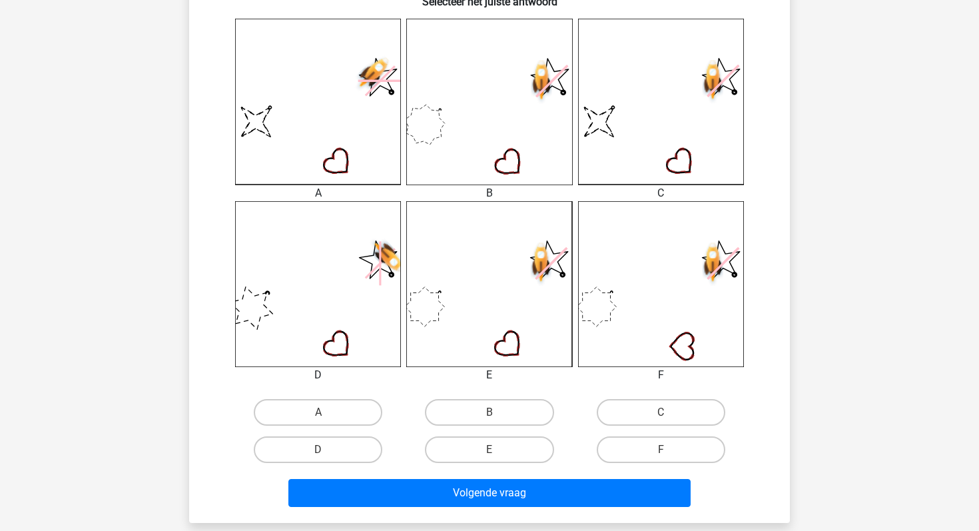
scroll to position [365, 0]
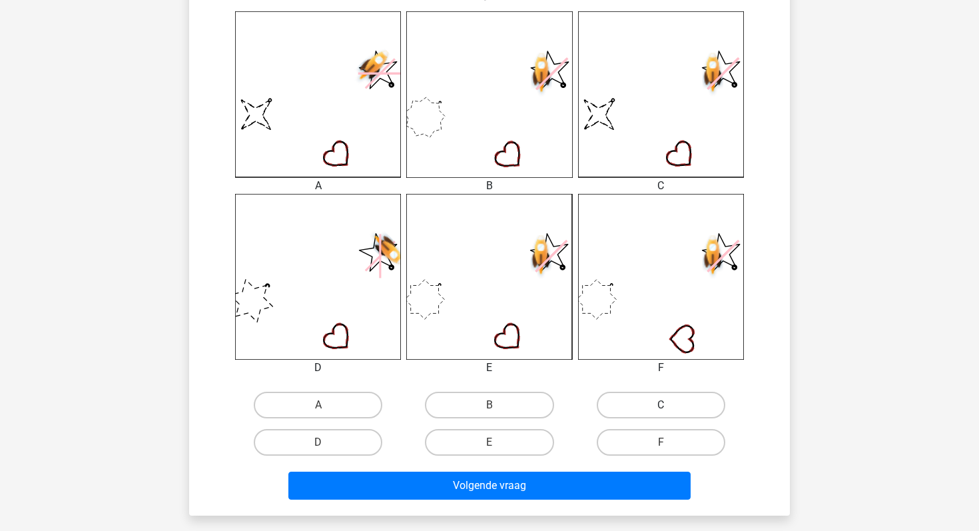
click at [617, 400] on label "C" at bounding box center [661, 405] width 129 height 27
click at [661, 405] on input "C" at bounding box center [665, 409] width 9 height 9
radio input "true"
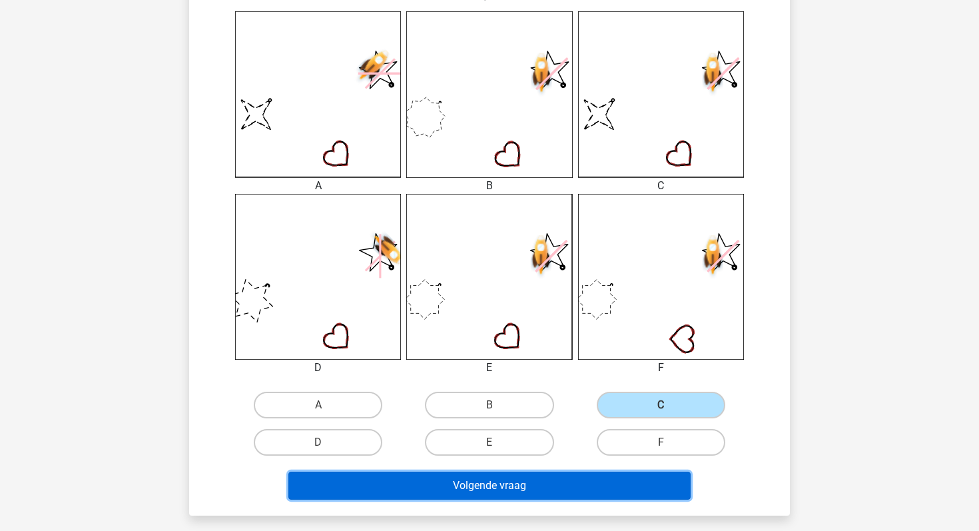
click at [557, 476] on button "Volgende vraag" at bounding box center [489, 485] width 403 height 28
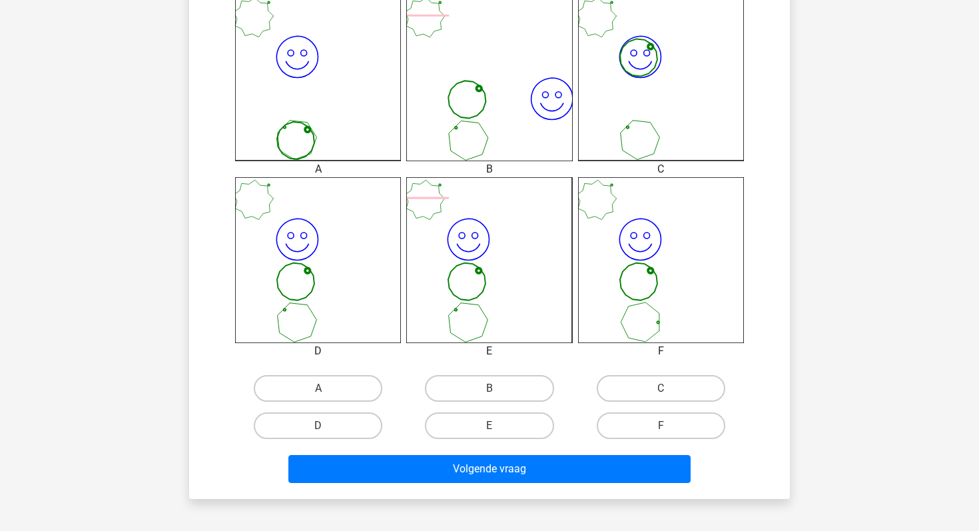
scroll to position [407, 0]
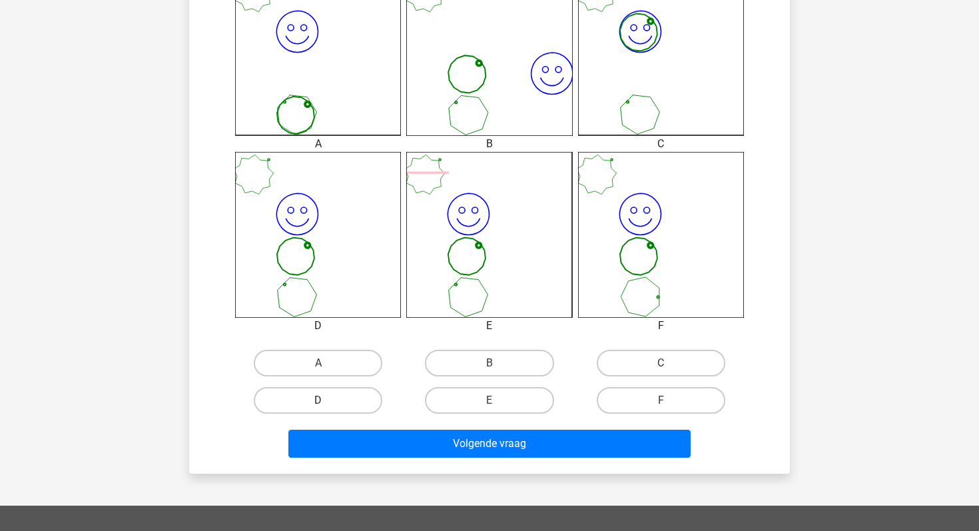
click at [345, 404] on label "D" at bounding box center [318, 400] width 129 height 27
click at [327, 404] on input "D" at bounding box center [322, 404] width 9 height 9
radio input "true"
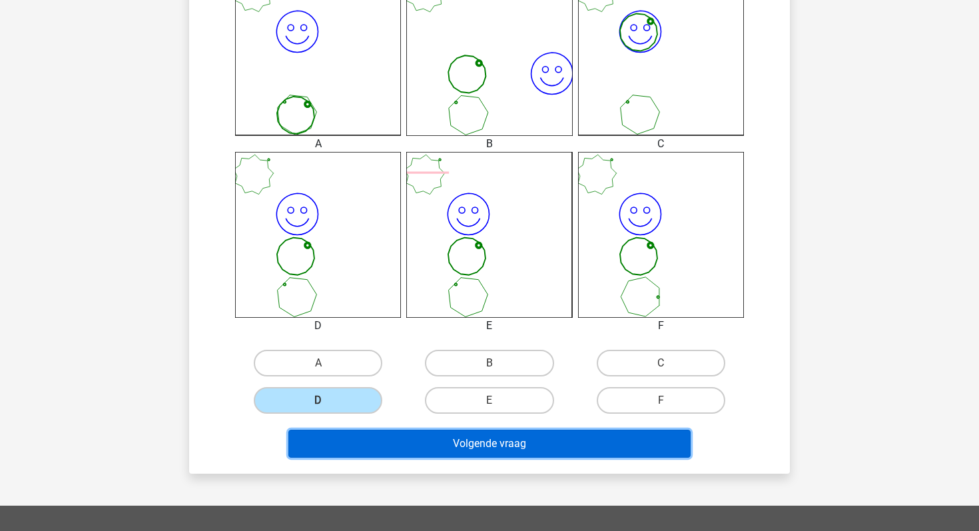
click at [368, 438] on button "Volgende vraag" at bounding box center [489, 444] width 403 height 28
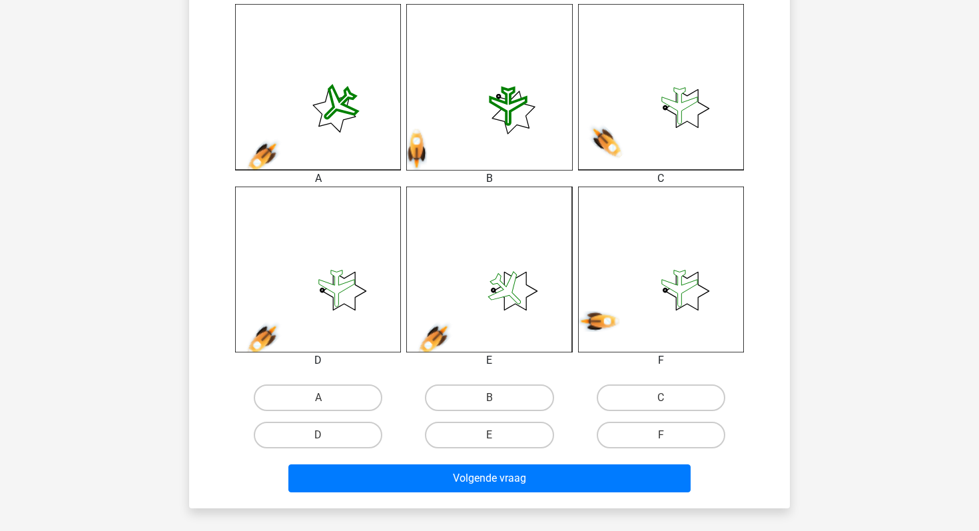
scroll to position [375, 0]
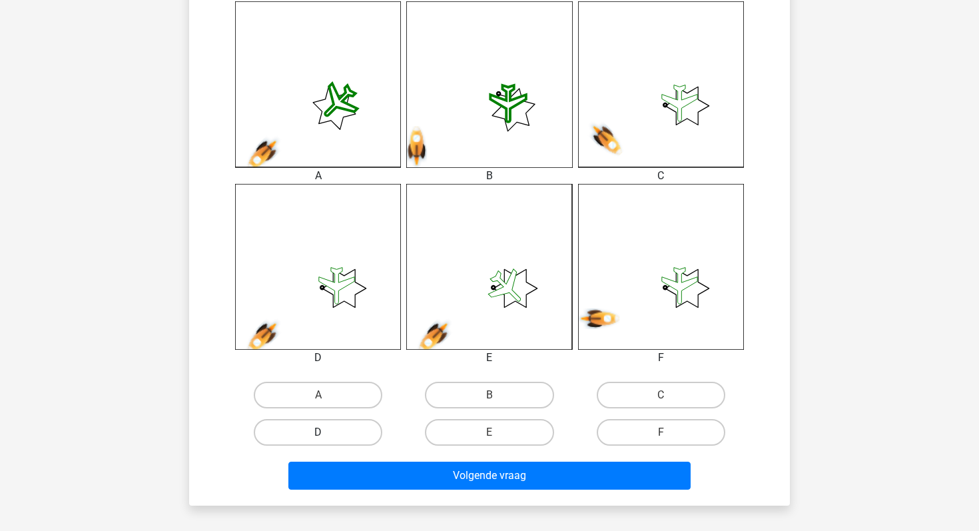
click at [352, 436] on label "D" at bounding box center [318, 432] width 129 height 27
click at [327, 436] on input "D" at bounding box center [322, 436] width 9 height 9
radio input "true"
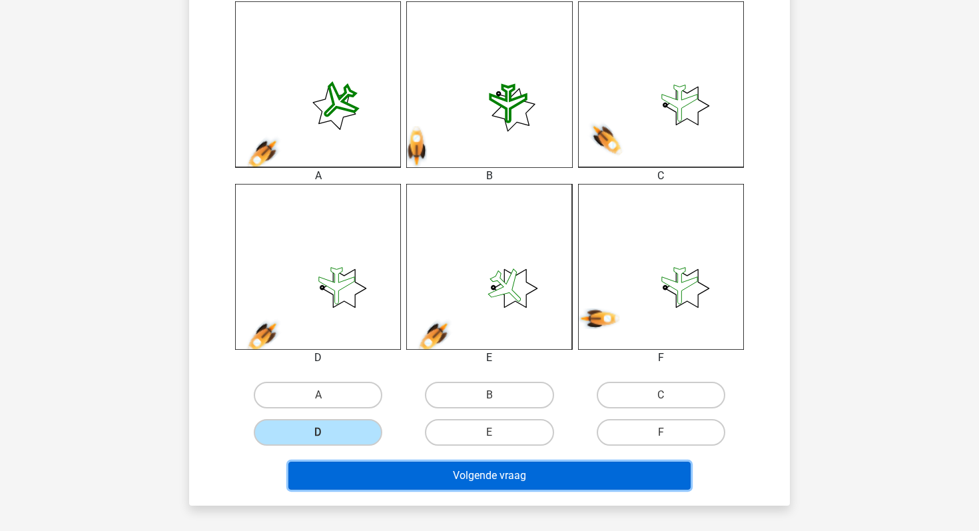
click at [394, 467] on button "Volgende vraag" at bounding box center [489, 475] width 403 height 28
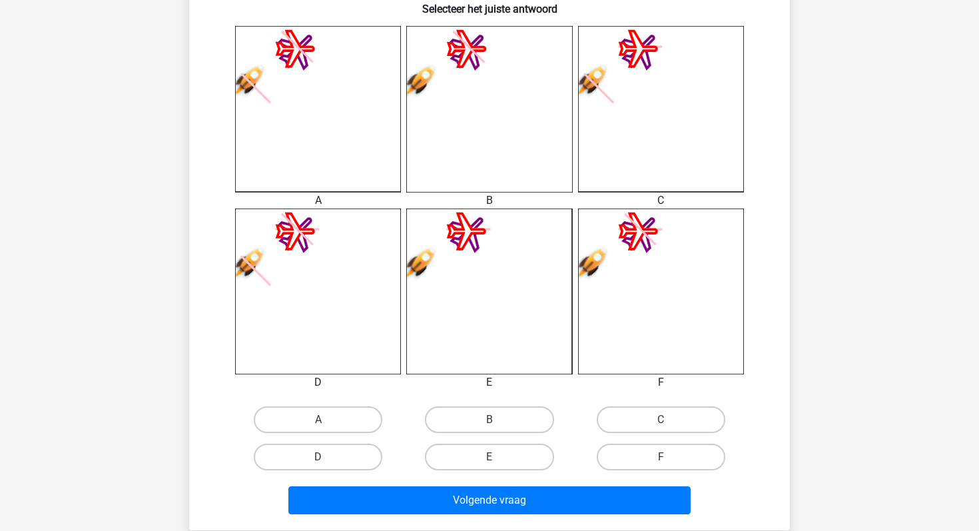
scroll to position [376, 0]
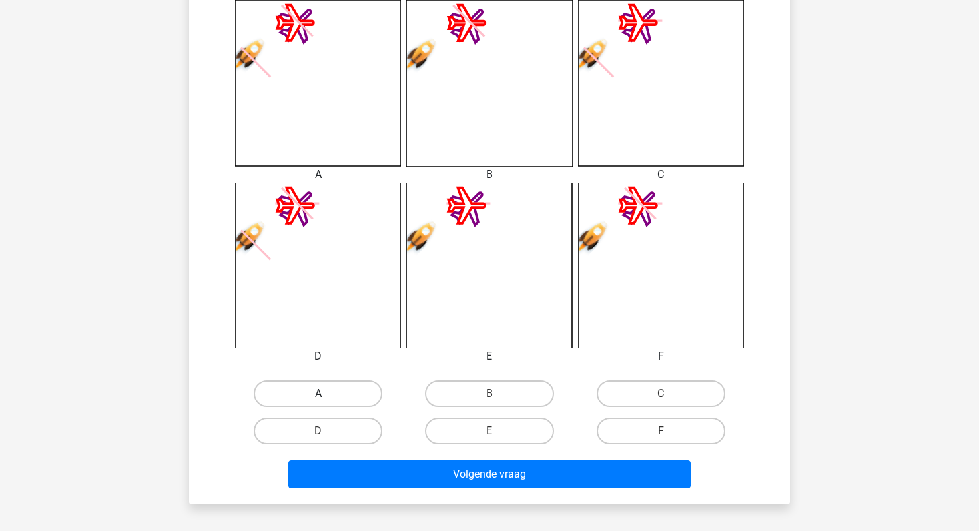
click at [354, 404] on label "A" at bounding box center [318, 393] width 129 height 27
click at [327, 402] on input "A" at bounding box center [322, 398] width 9 height 9
radio input "true"
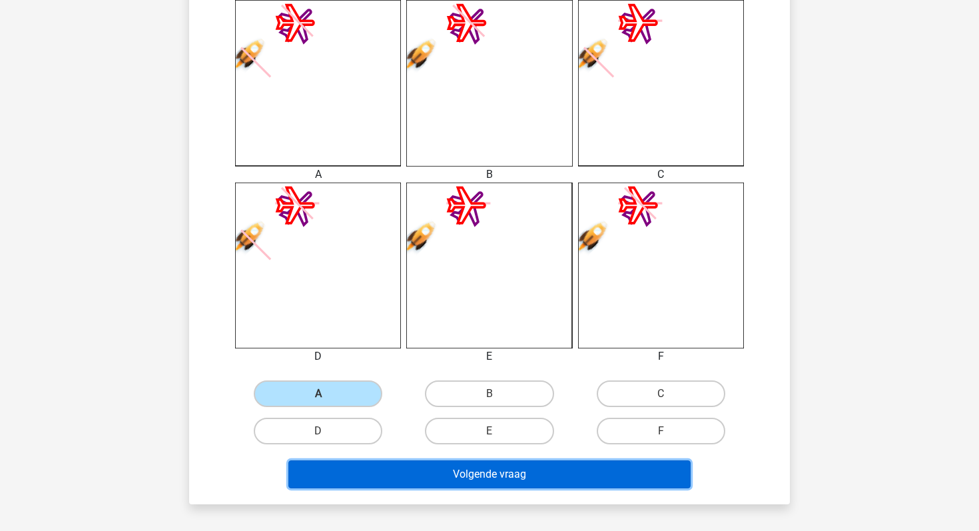
drag, startPoint x: 406, startPoint y: 465, endPoint x: 374, endPoint y: 264, distance: 203.1
click at [374, 263] on div "Wat is de meest logische volgende figuur in de reeks? 1 2 3 4 5 6 Selecteer het…" at bounding box center [489, 95] width 590 height 798
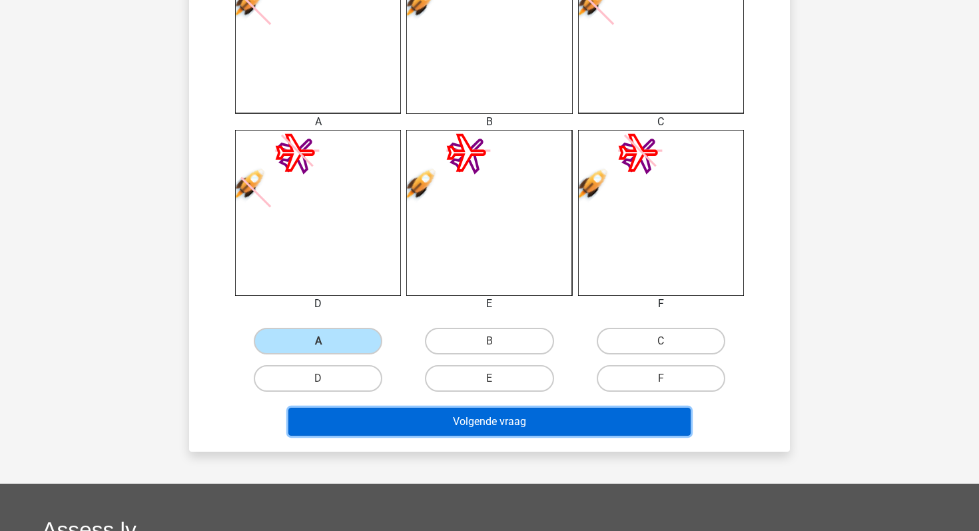
click at [394, 415] on button "Volgende vraag" at bounding box center [489, 422] width 403 height 28
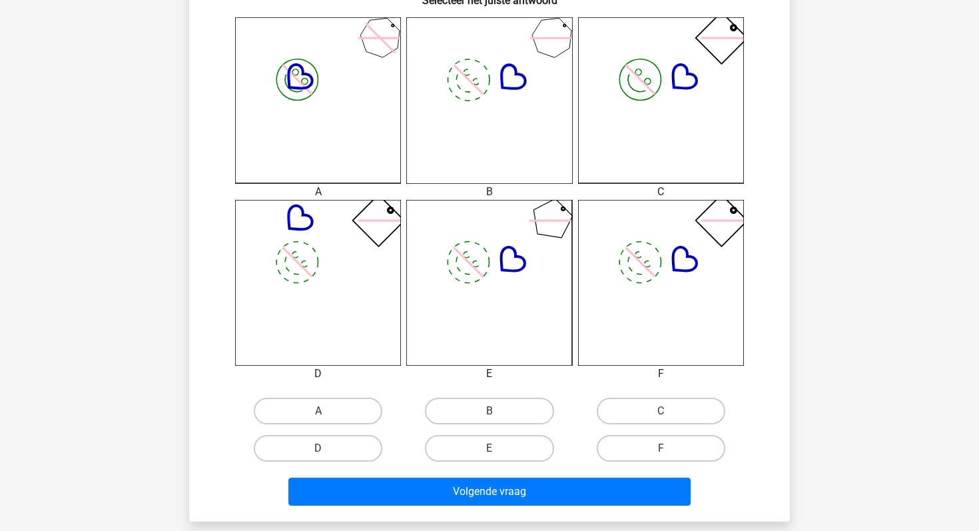
scroll to position [352, 0]
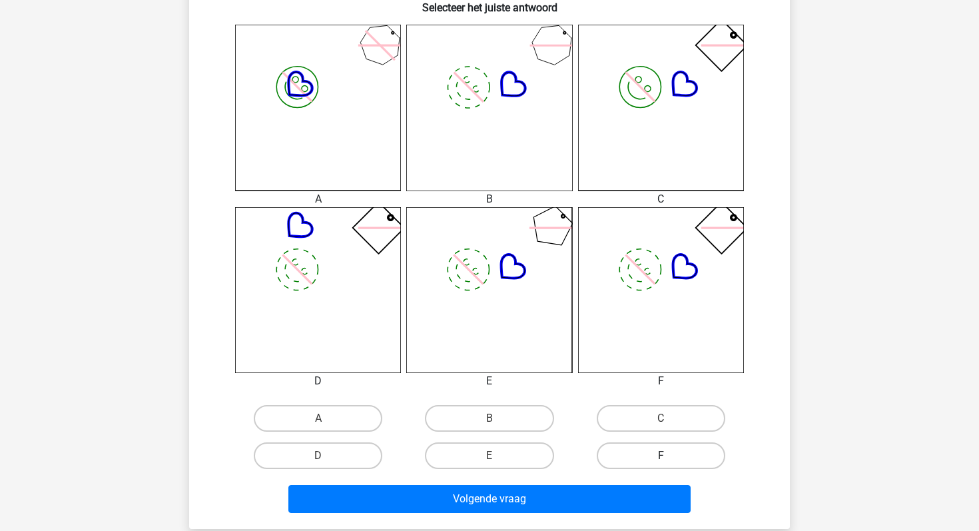
click at [655, 450] on label "F" at bounding box center [661, 455] width 129 height 27
click at [661, 455] on input "F" at bounding box center [665, 459] width 9 height 9
radio input "true"
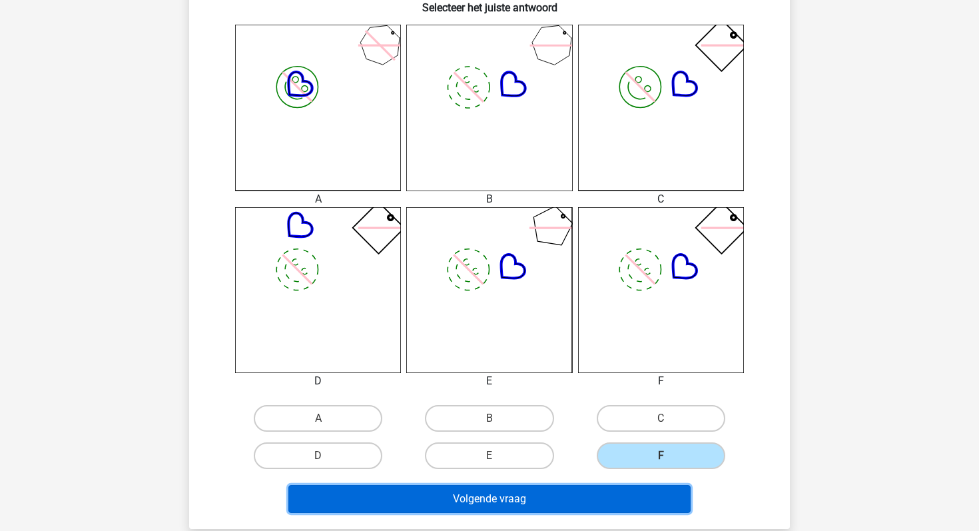
click at [616, 495] on button "Volgende vraag" at bounding box center [489, 499] width 403 height 28
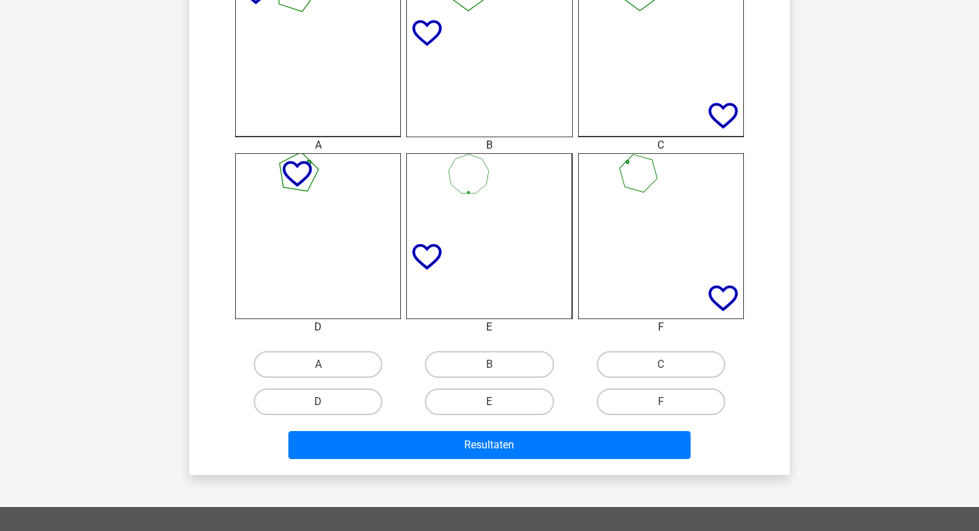
scroll to position [406, 0]
click at [601, 356] on label "C" at bounding box center [661, 364] width 129 height 27
click at [661, 364] on input "C" at bounding box center [665, 368] width 9 height 9
radio input "true"
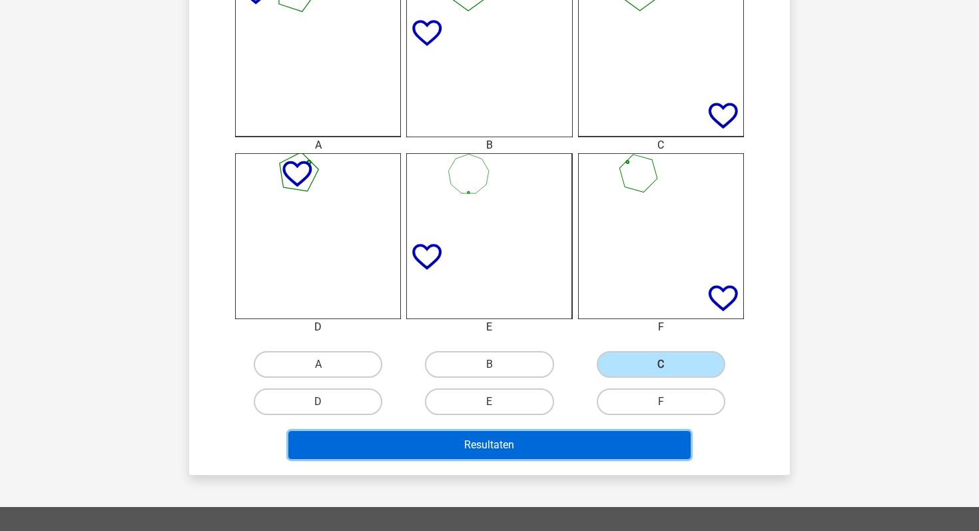
click at [526, 440] on button "Resultaten" at bounding box center [489, 445] width 403 height 28
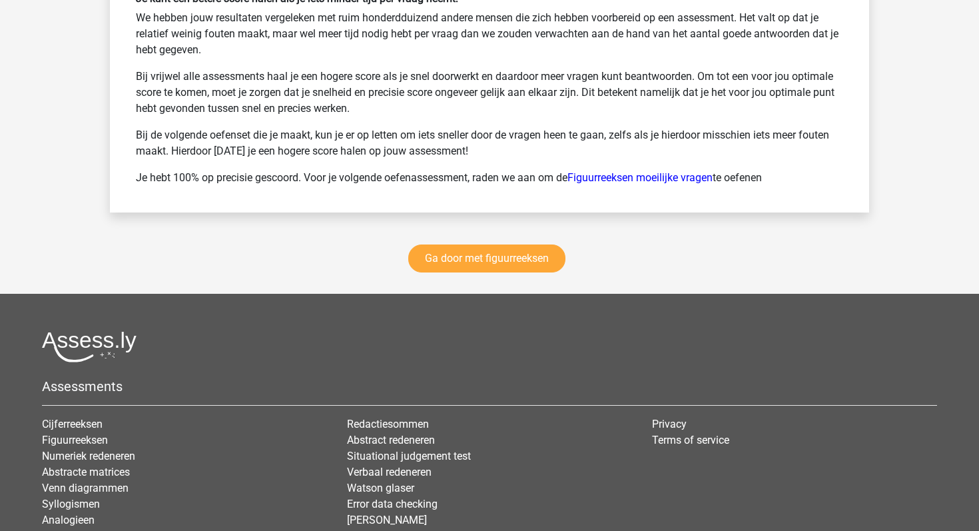
scroll to position [1960, 0]
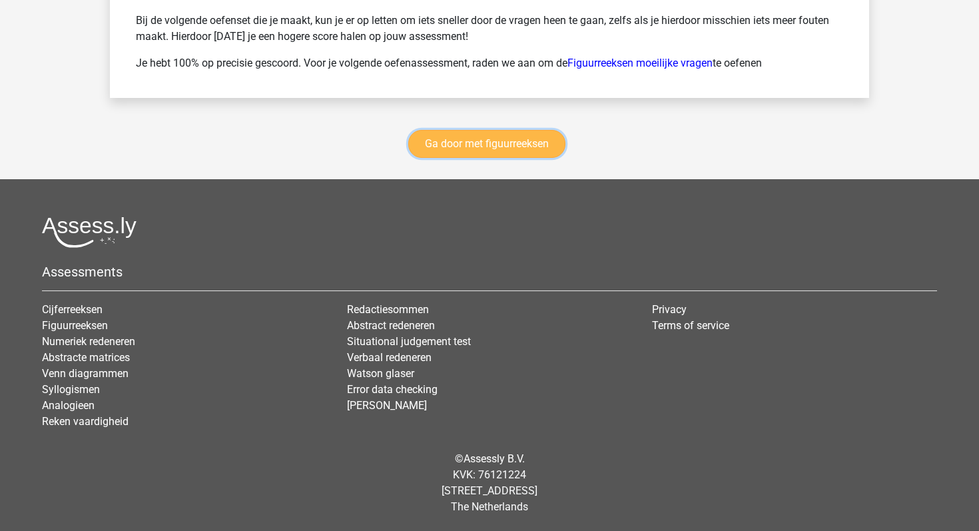
click at [475, 154] on link "Ga door met figuurreeksen" at bounding box center [486, 144] width 157 height 28
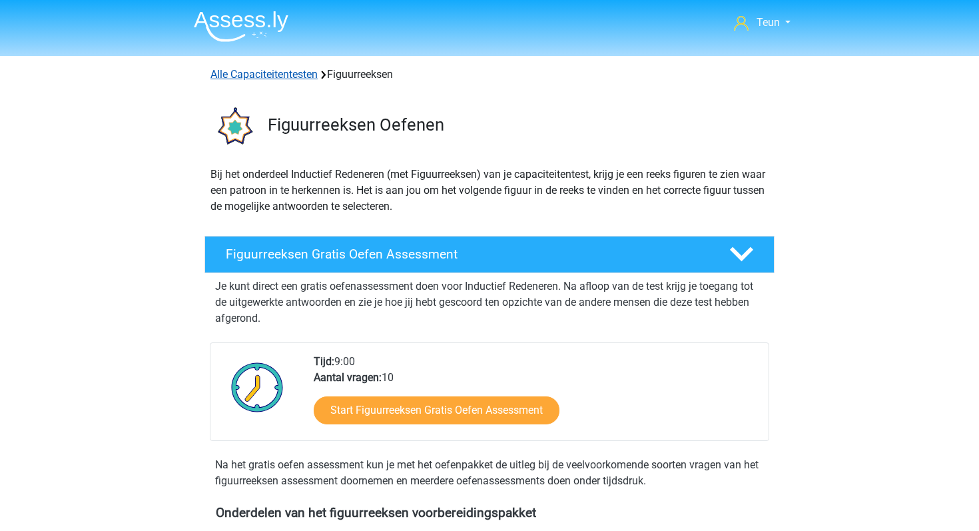
click at [302, 74] on link "Alle Capaciteitentesten" at bounding box center [263, 74] width 107 height 13
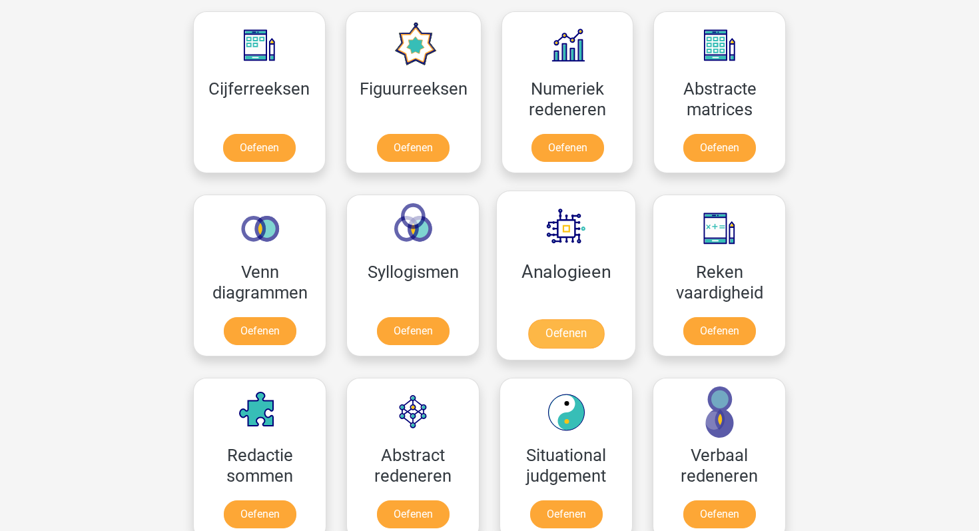
scroll to position [627, 0]
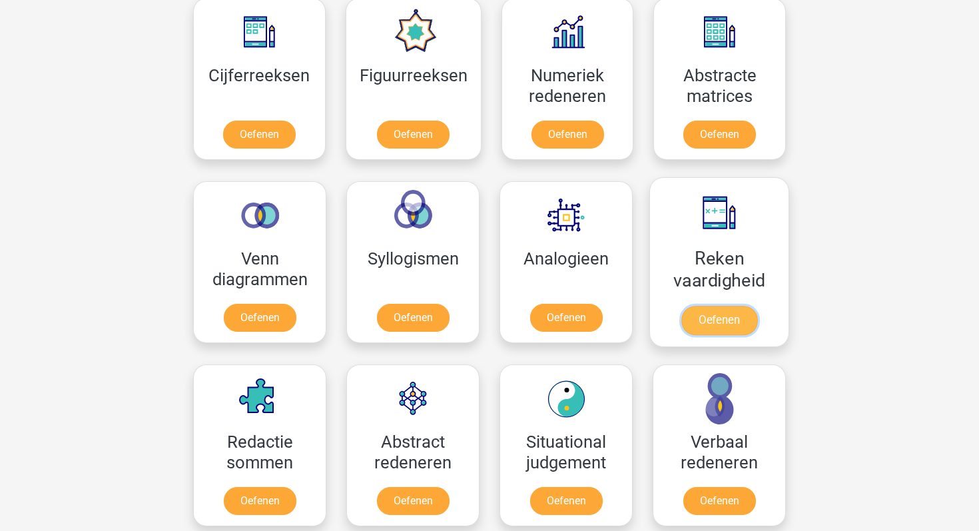
click at [718, 329] on link "Oefenen" at bounding box center [719, 320] width 76 height 29
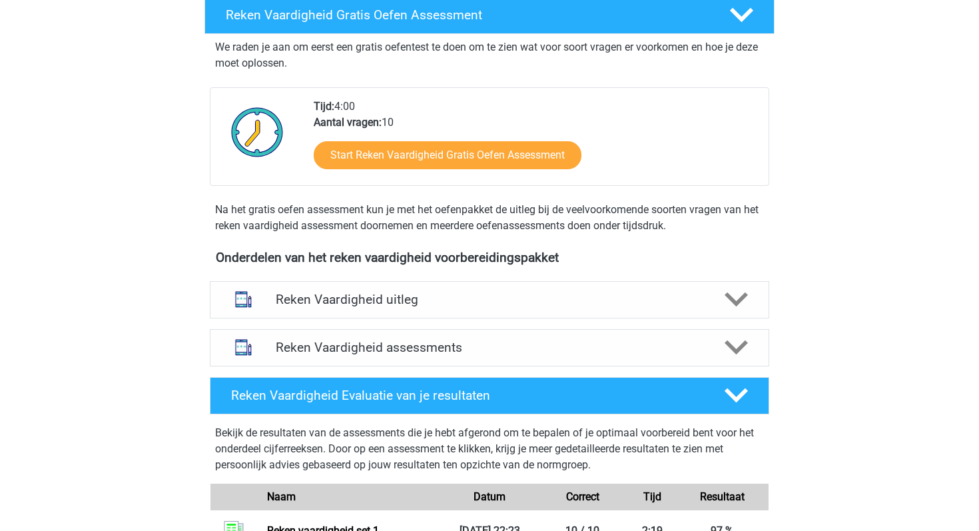
scroll to position [268, 0]
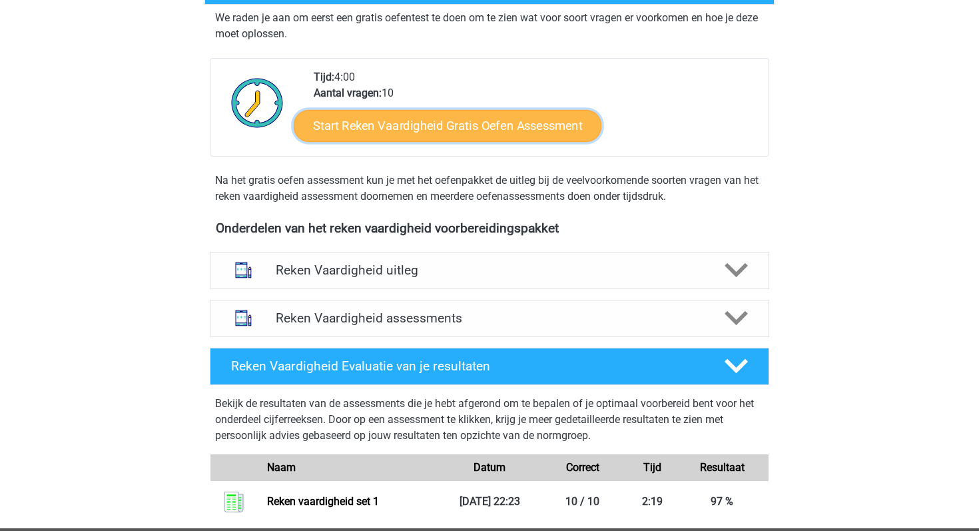
click at [484, 121] on link "Start Reken Vaardigheid Gratis Oefen Assessment" at bounding box center [448, 125] width 308 height 32
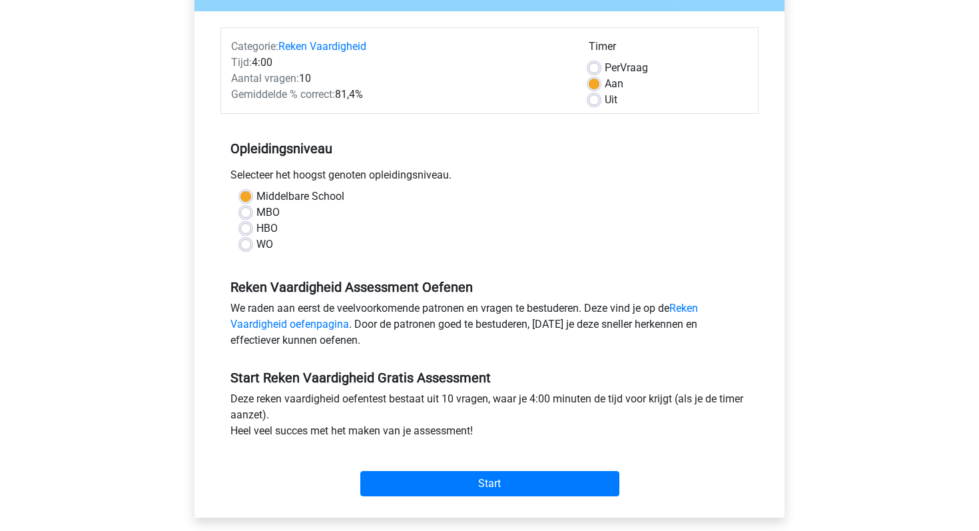
scroll to position [211, 0]
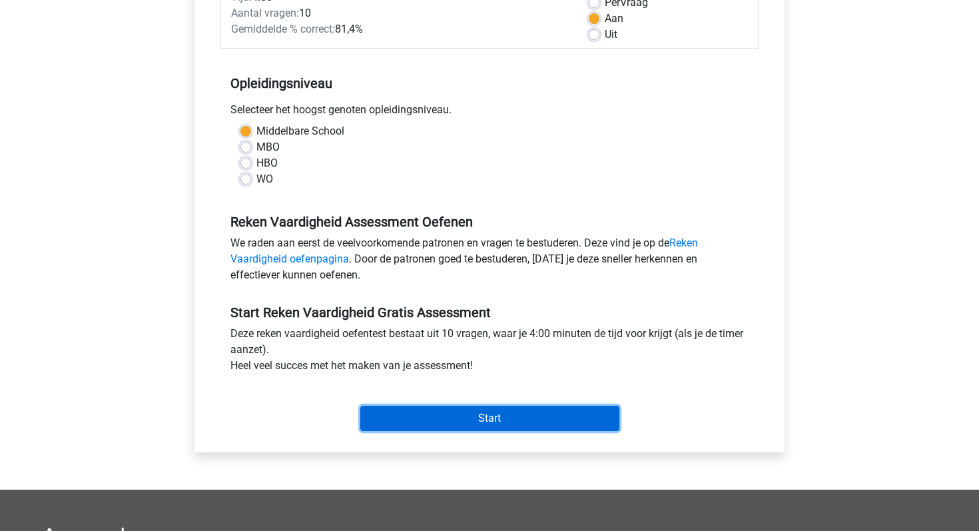
click at [481, 426] on input "Start" at bounding box center [489, 418] width 259 height 25
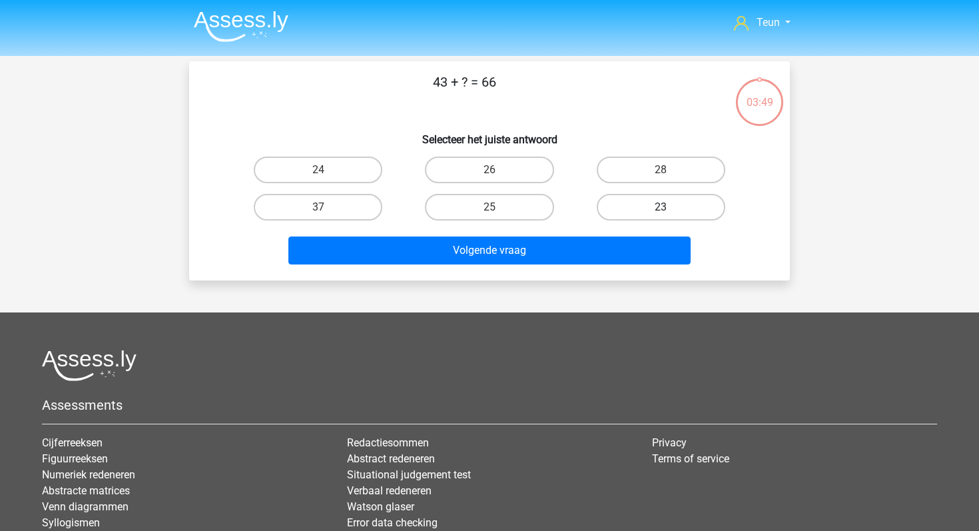
click at [648, 203] on label "23" at bounding box center [661, 207] width 129 height 27
click at [661, 207] on input "23" at bounding box center [665, 211] width 9 height 9
radio input "true"
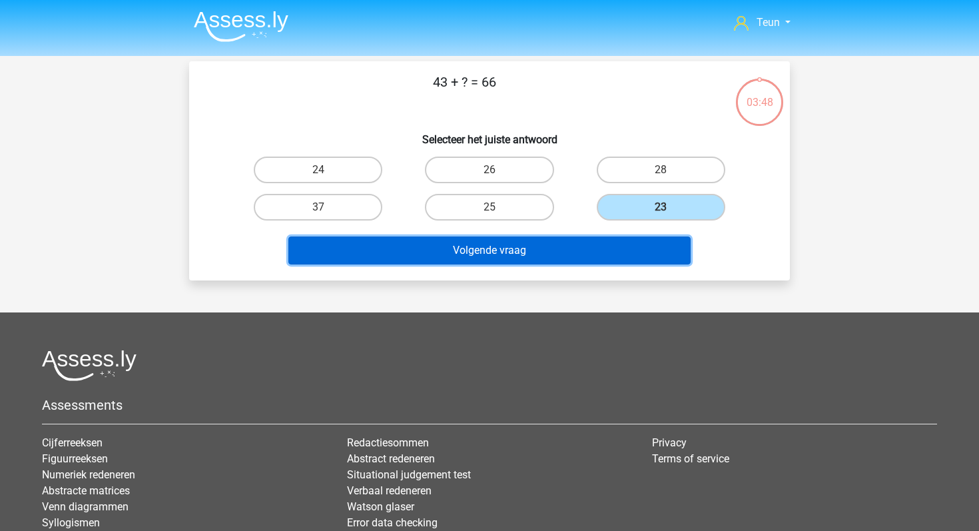
click at [592, 263] on button "Volgende vraag" at bounding box center [489, 250] width 403 height 28
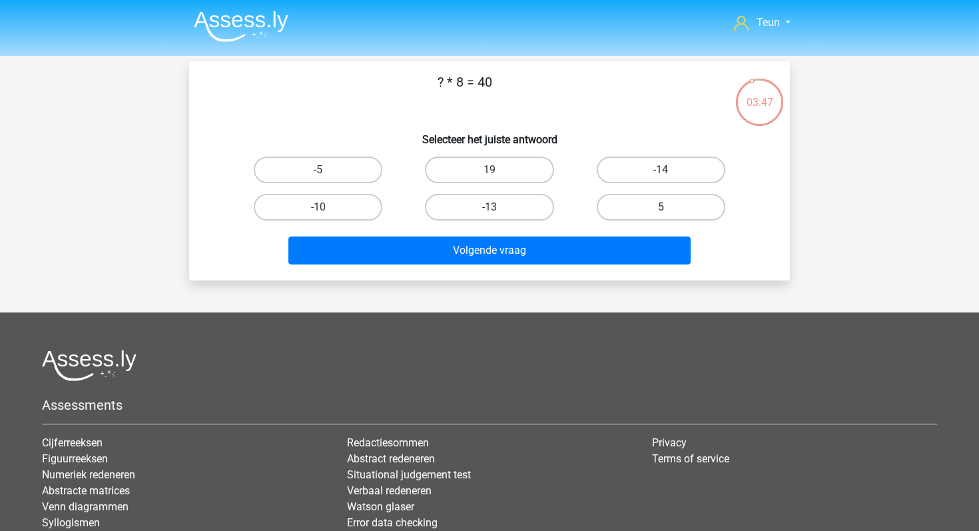
click at [615, 203] on label "5" at bounding box center [661, 207] width 129 height 27
click at [661, 207] on input "5" at bounding box center [665, 211] width 9 height 9
radio input "true"
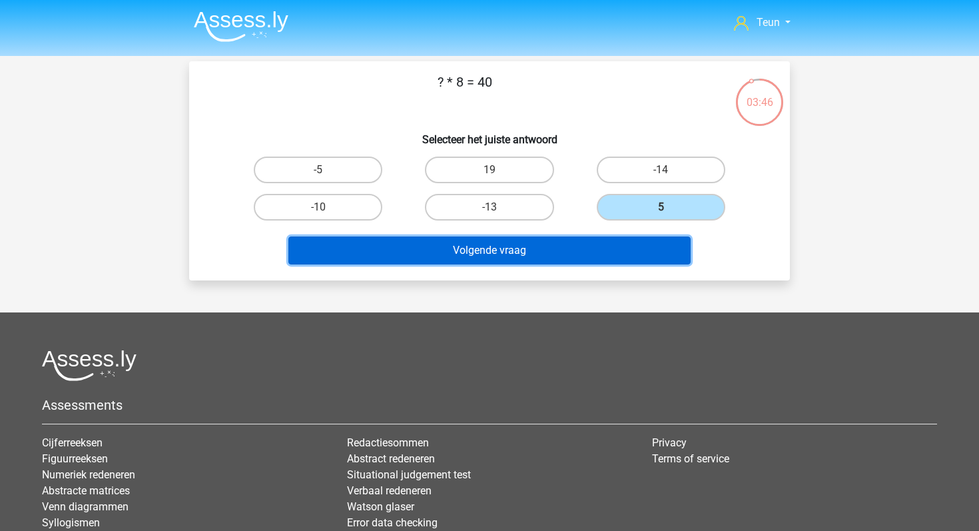
click at [539, 248] on button "Volgende vraag" at bounding box center [489, 250] width 403 height 28
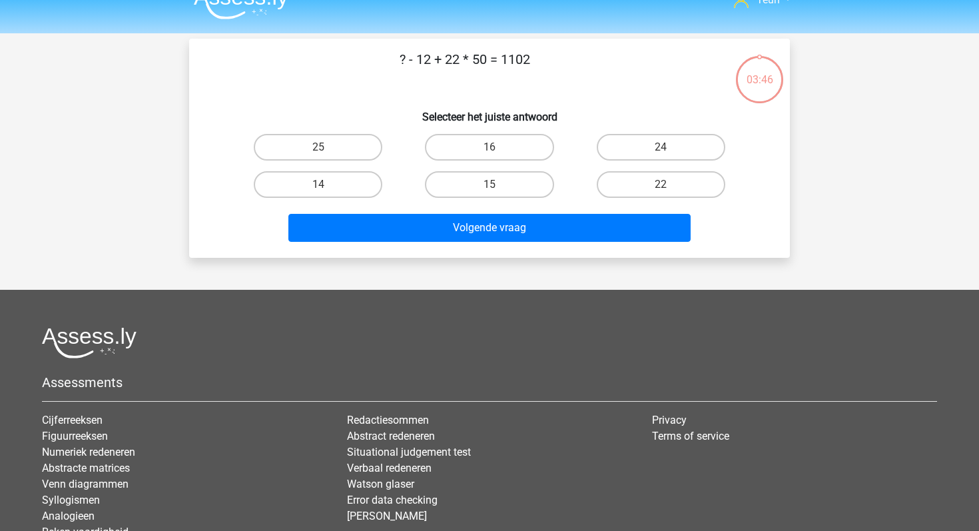
scroll to position [8, 0]
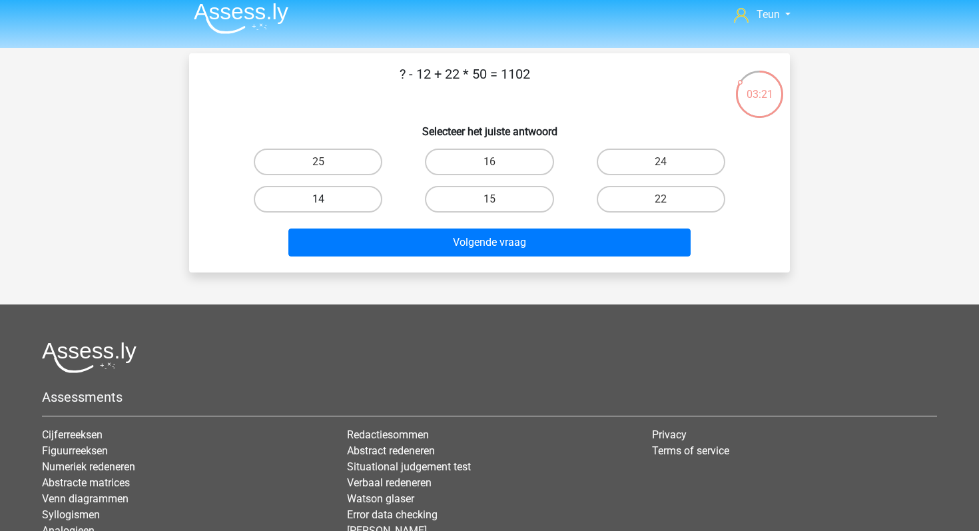
click at [332, 198] on label "14" at bounding box center [318, 199] width 129 height 27
click at [327, 199] on input "14" at bounding box center [322, 203] width 9 height 9
radio input "true"
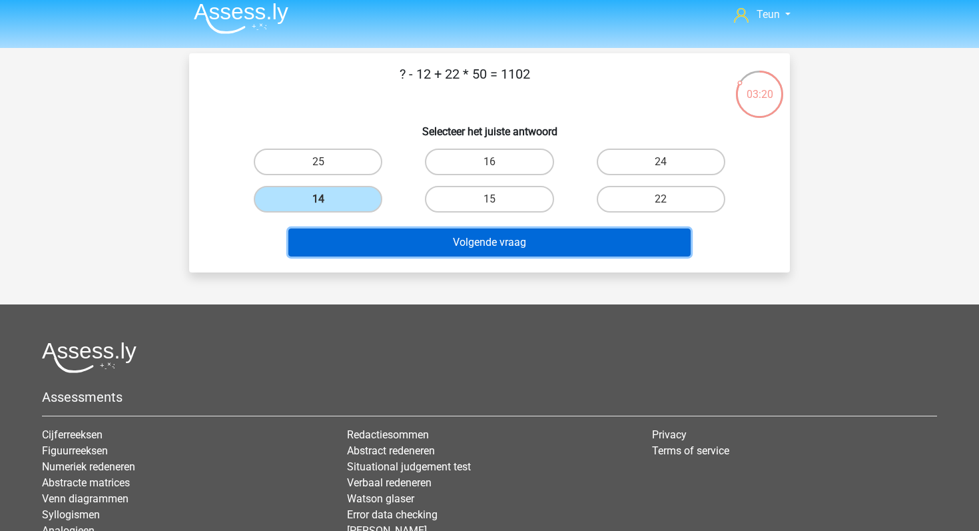
click at [372, 231] on button "Volgende vraag" at bounding box center [489, 242] width 403 height 28
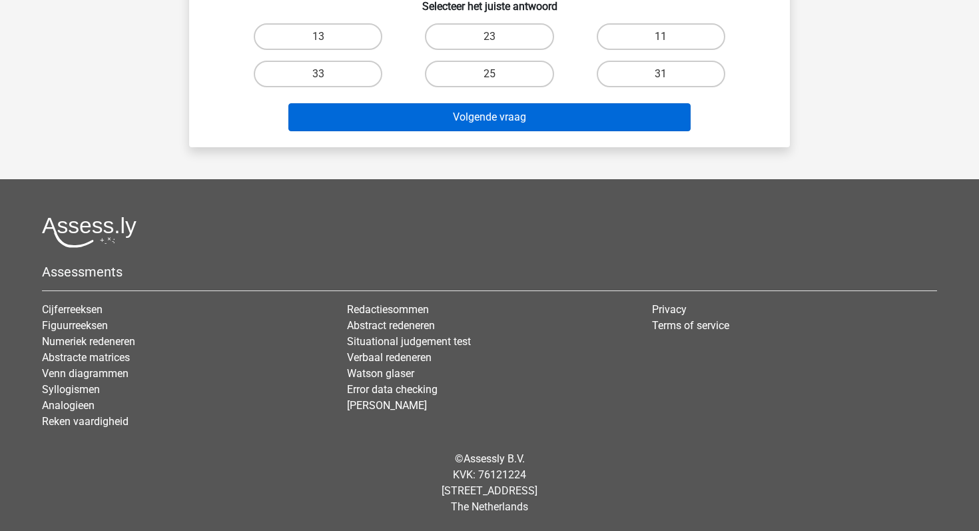
scroll to position [0, 0]
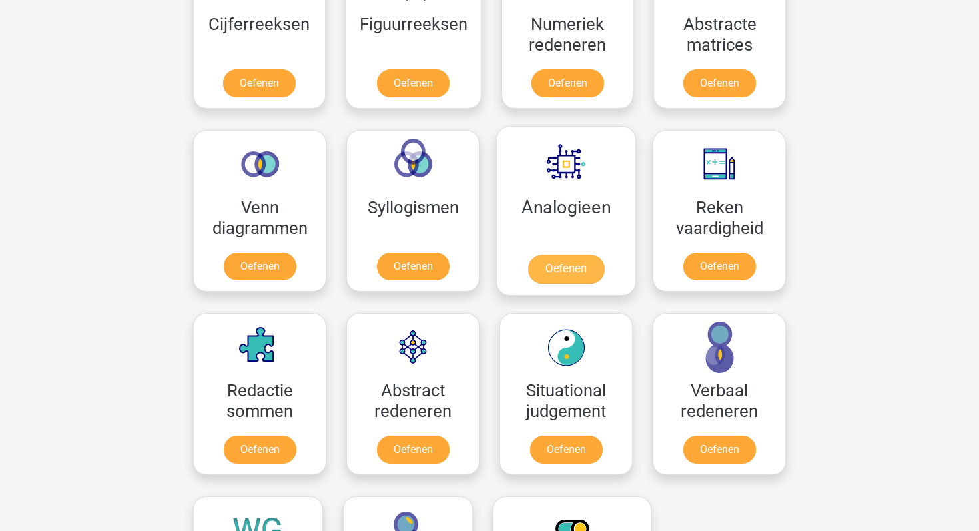
scroll to position [770, 0]
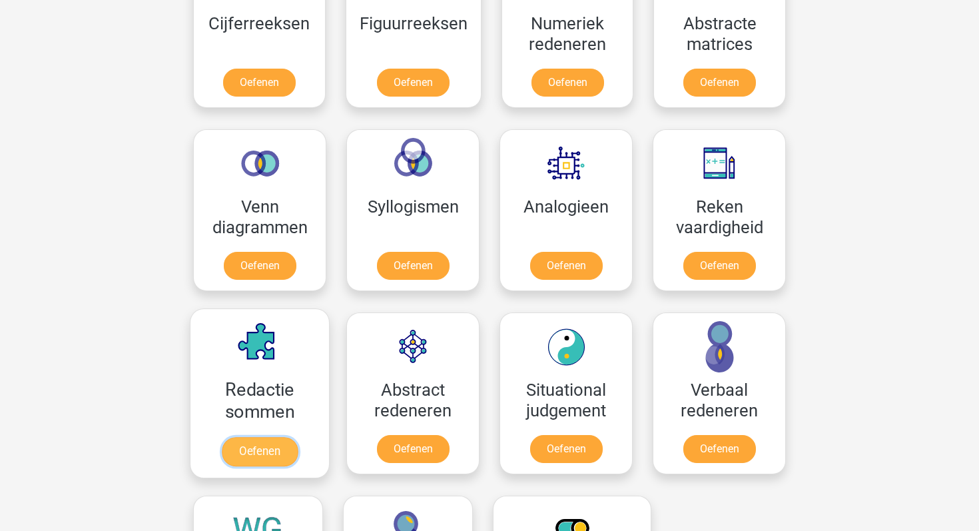
click at [288, 449] on link "Oefenen" at bounding box center [260, 451] width 76 height 29
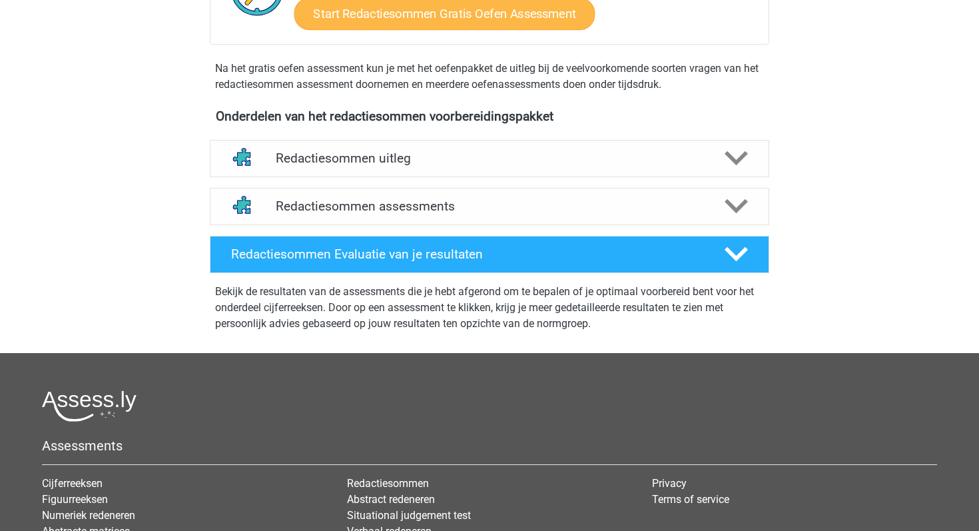
scroll to position [338, 0]
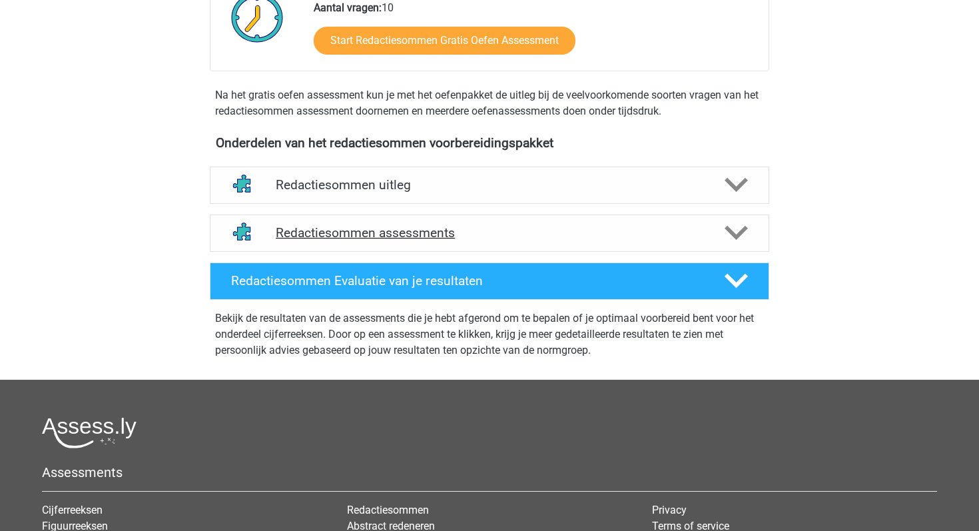
click at [479, 240] on h4 "Redactiesommen assessments" at bounding box center [490, 232] width 428 height 15
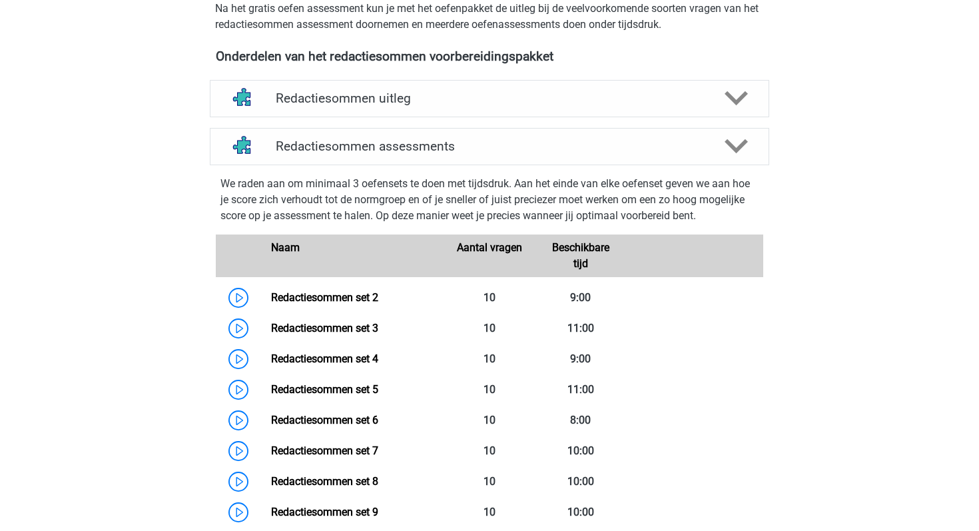
scroll to position [452, 0]
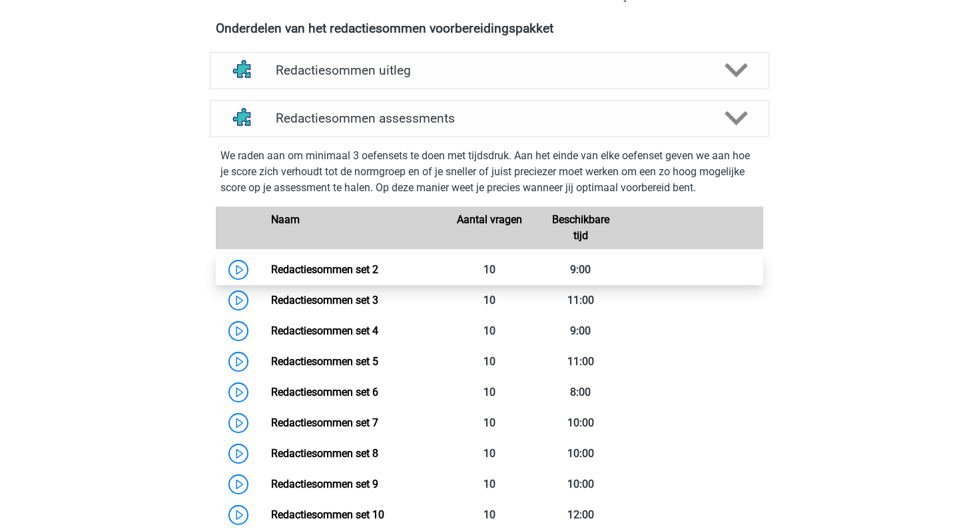
click at [271, 276] on link "Redactiesommen set 2" at bounding box center [324, 269] width 107 height 13
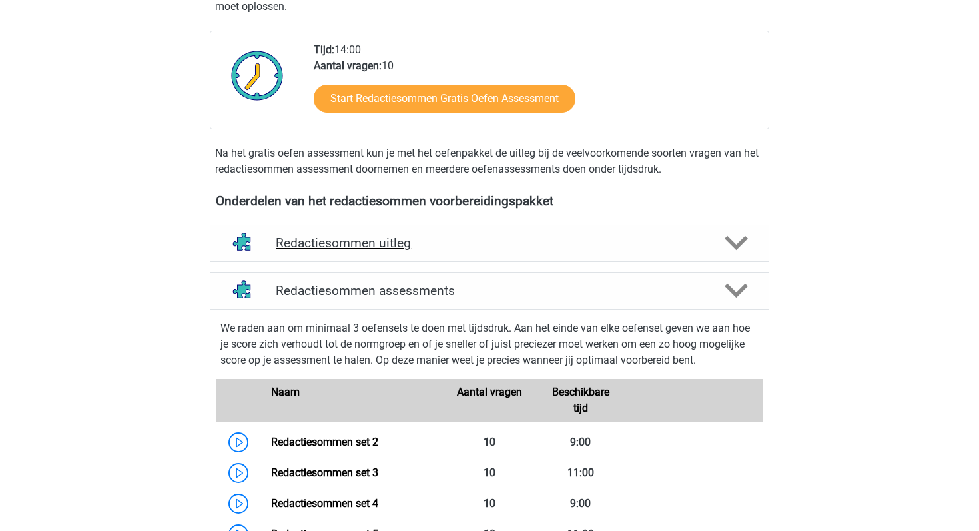
scroll to position [0, 0]
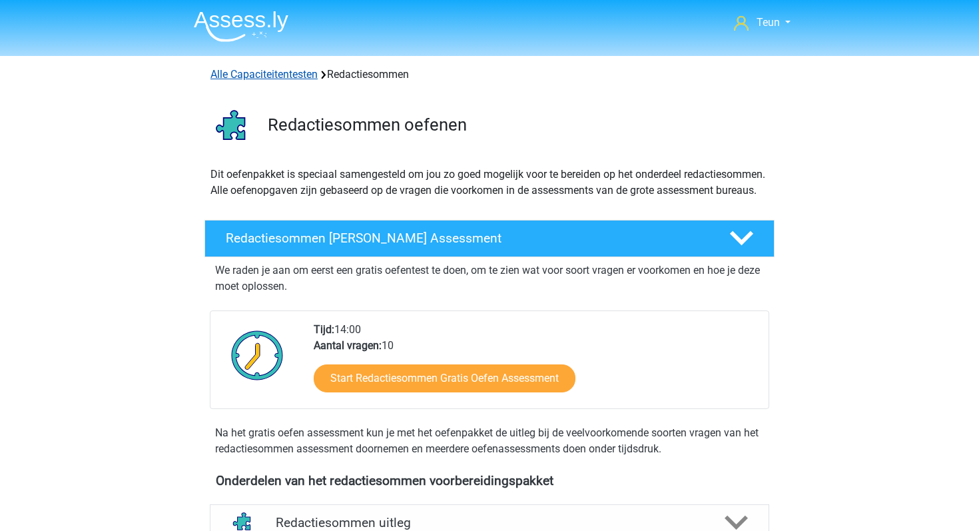
click at [269, 72] on link "Alle Capaciteitentesten" at bounding box center [263, 74] width 107 height 13
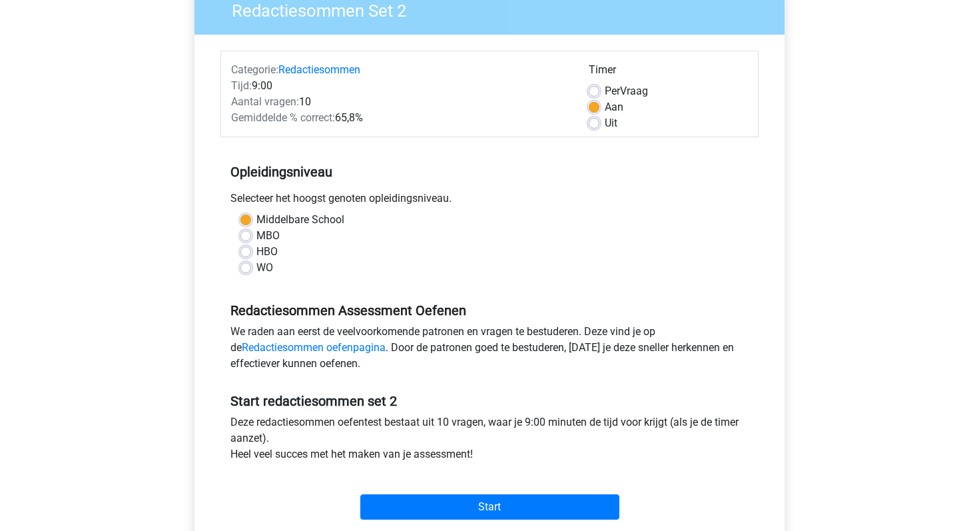
scroll to position [197, 0]
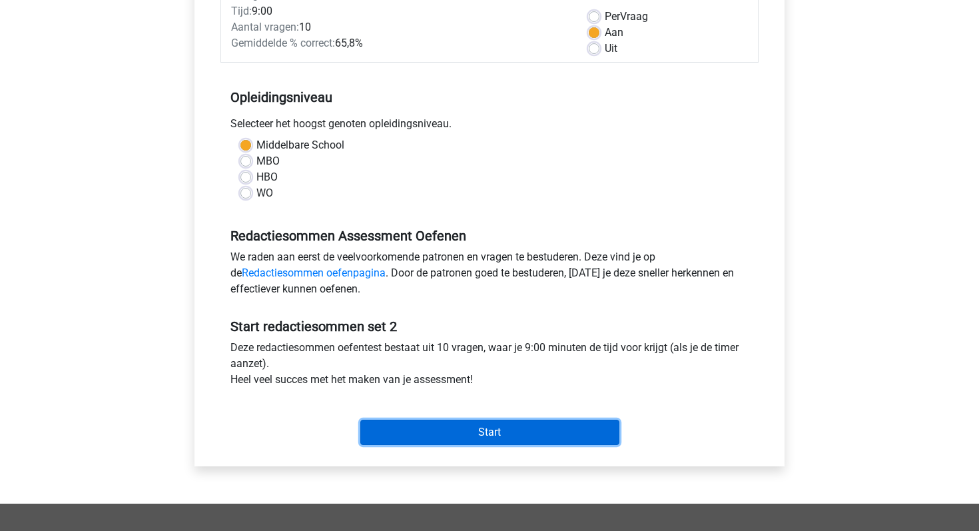
click at [410, 426] on input "Start" at bounding box center [489, 432] width 259 height 25
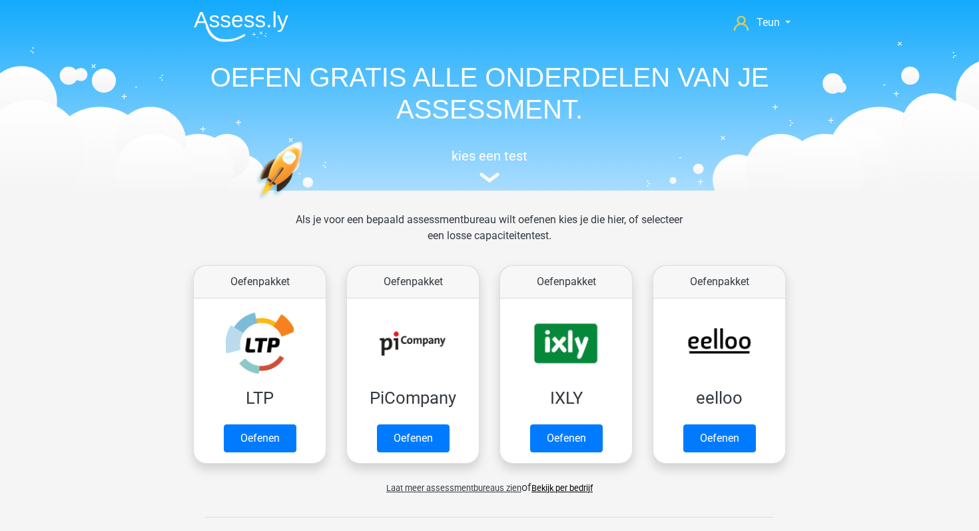
scroll to position [566, 0]
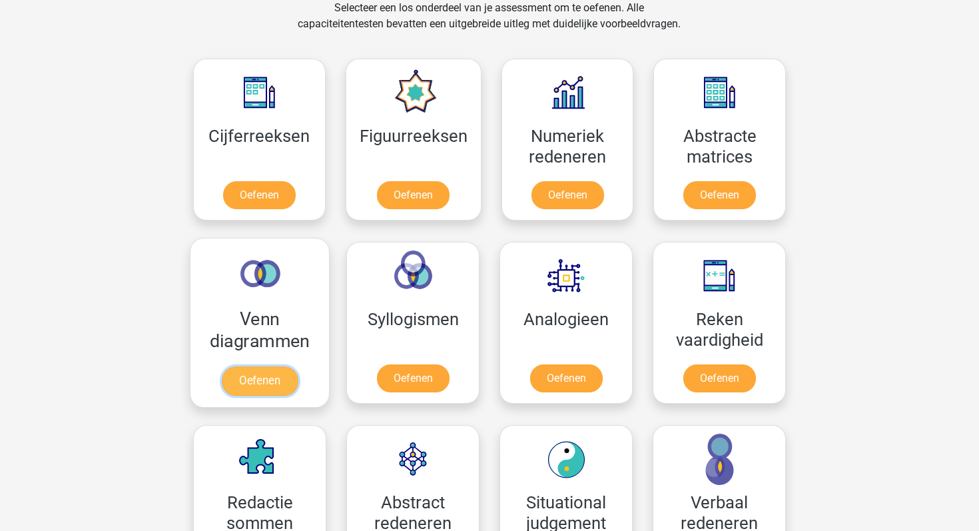
click at [240, 385] on link "Oefenen" at bounding box center [260, 380] width 76 height 29
